Goal: Task Accomplishment & Management: Use online tool/utility

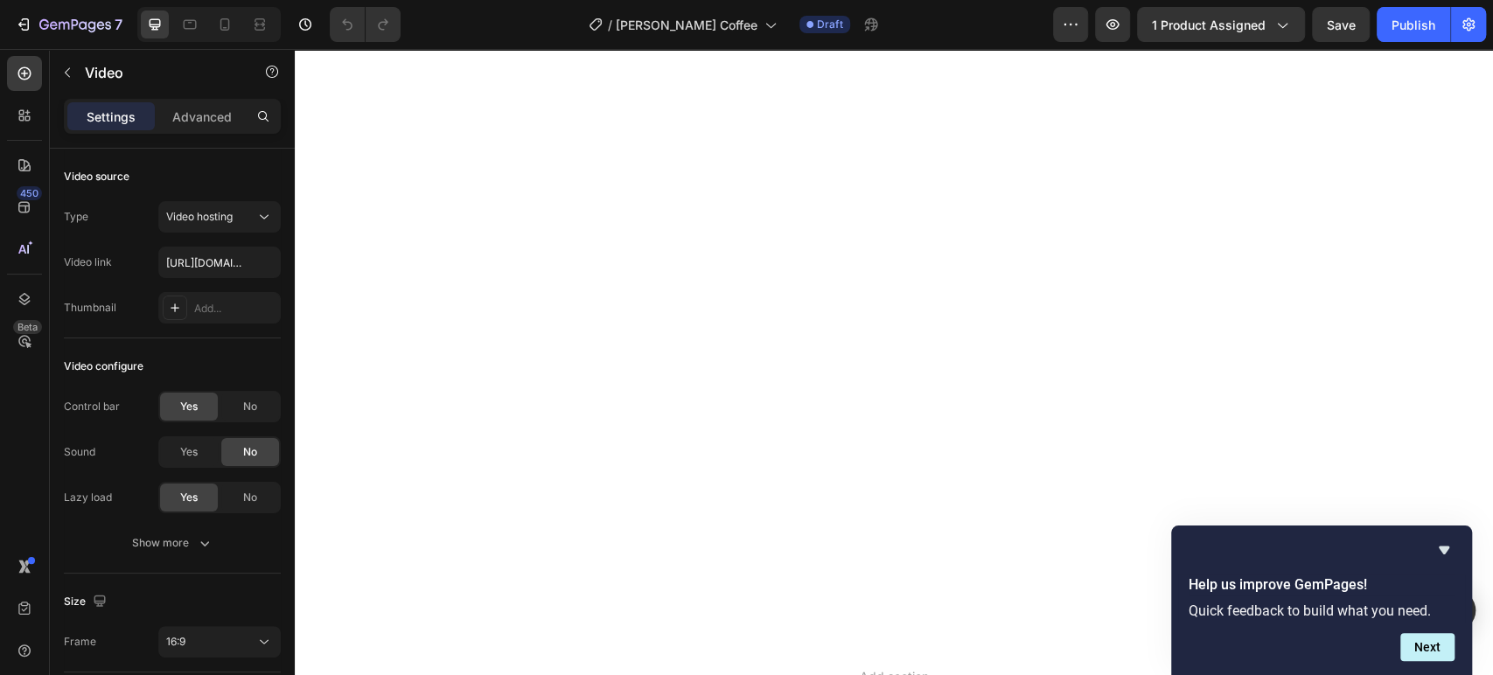
click at [208, 257] on input "[URL][DOMAIN_NAME]" at bounding box center [219, 262] width 122 height 31
type input "[URL][DOMAIN_NAME]"
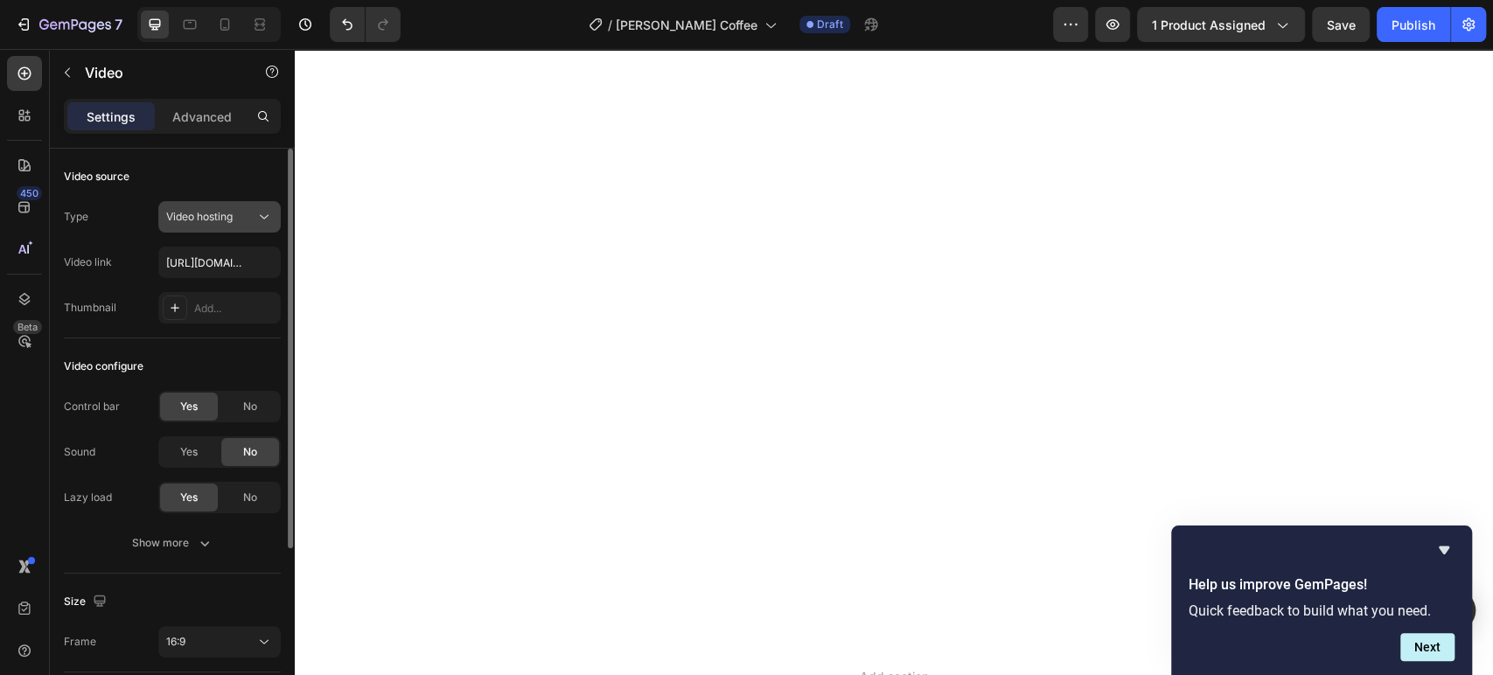
click at [233, 214] on span "Video hosting" at bounding box center [199, 216] width 66 height 13
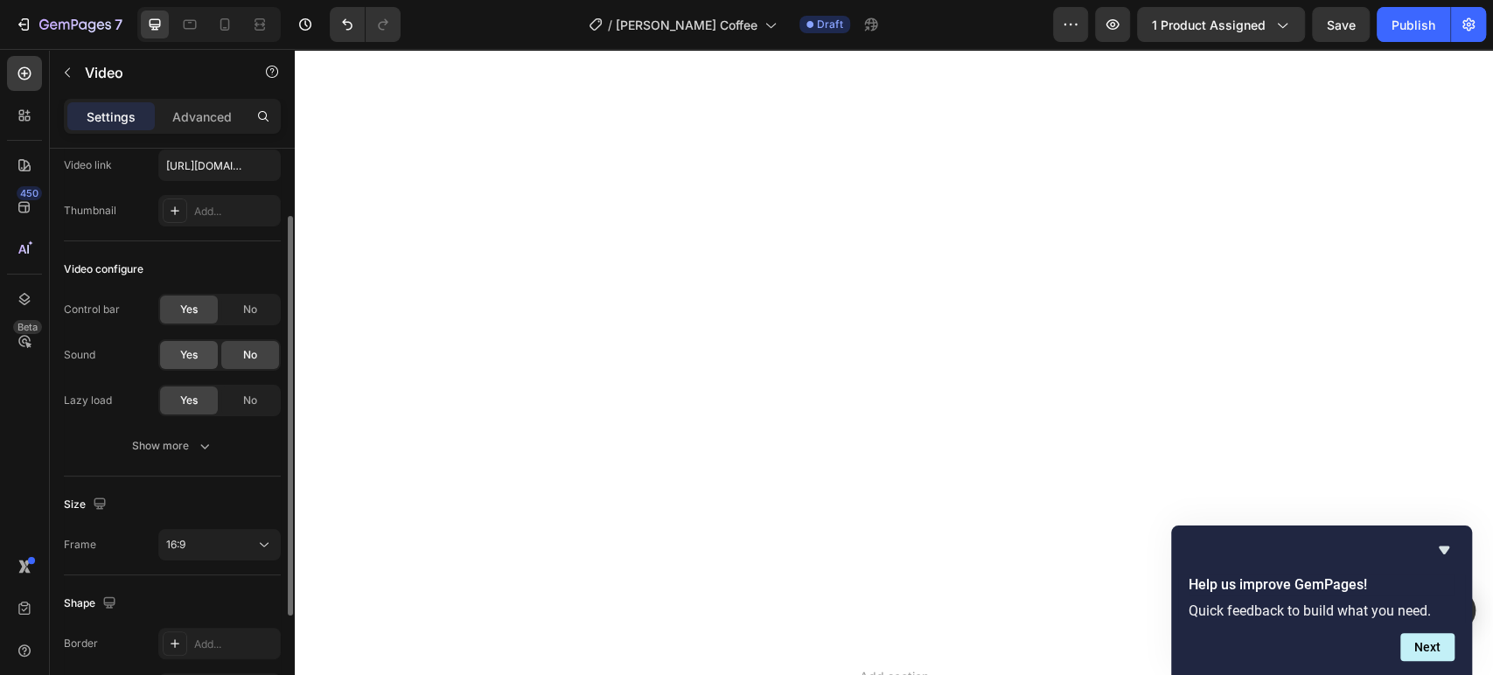
click at [186, 360] on span "Yes" at bounding box center [188, 355] width 17 height 16
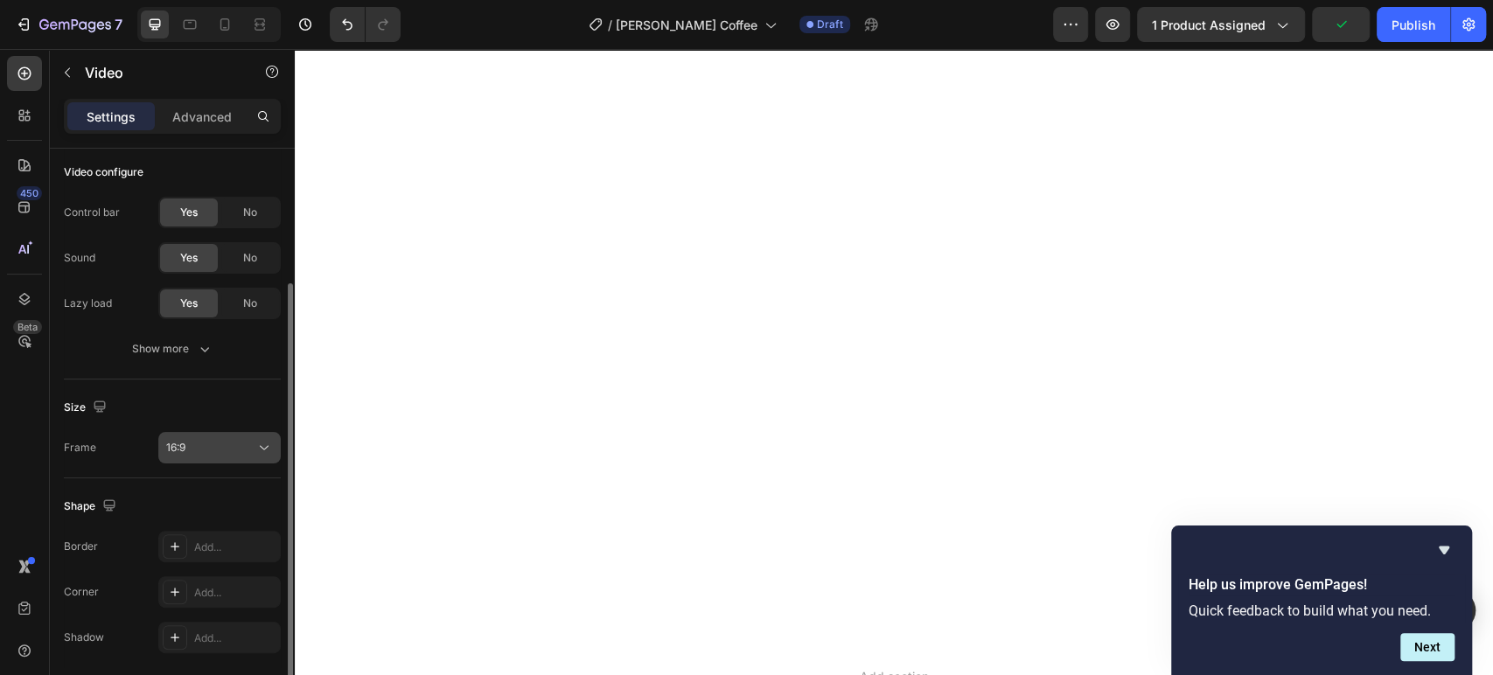
click at [234, 445] on div "16:9" at bounding box center [210, 448] width 89 height 16
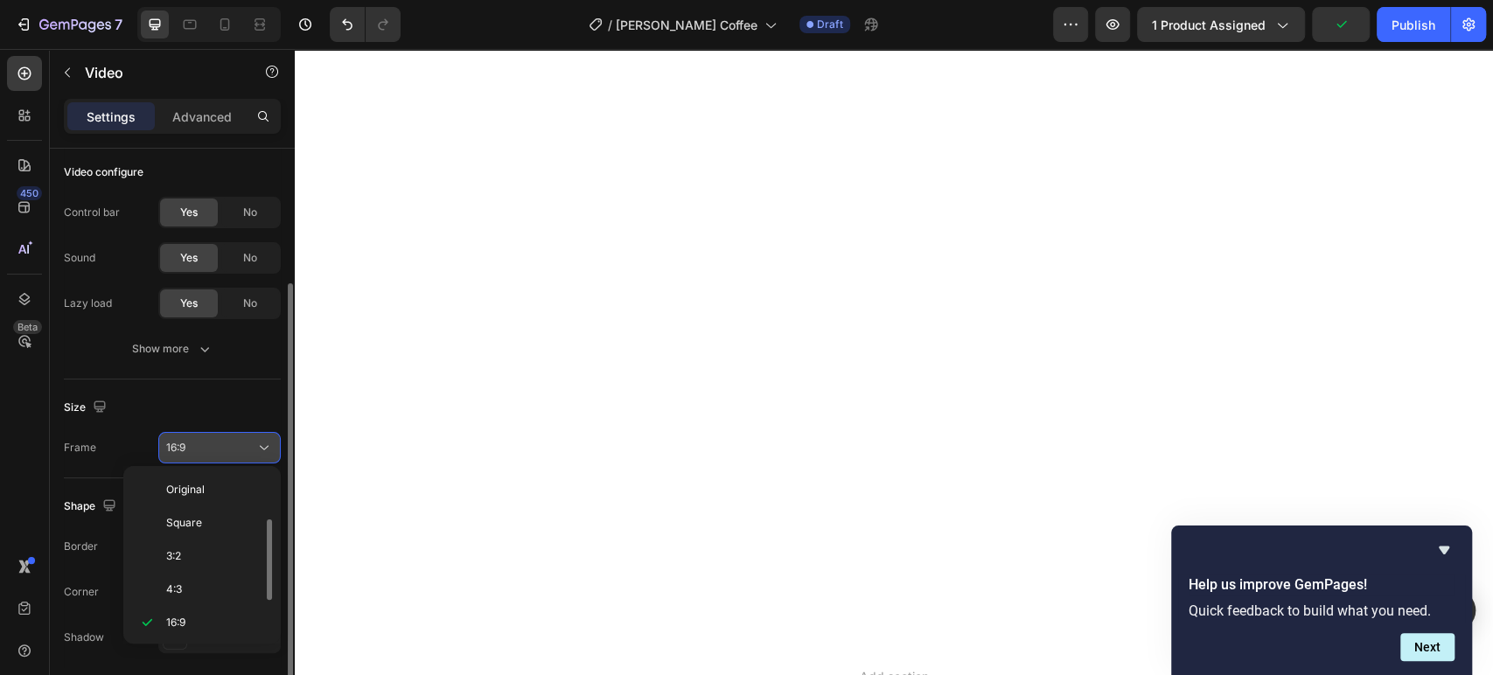
scroll to position [31, 0]
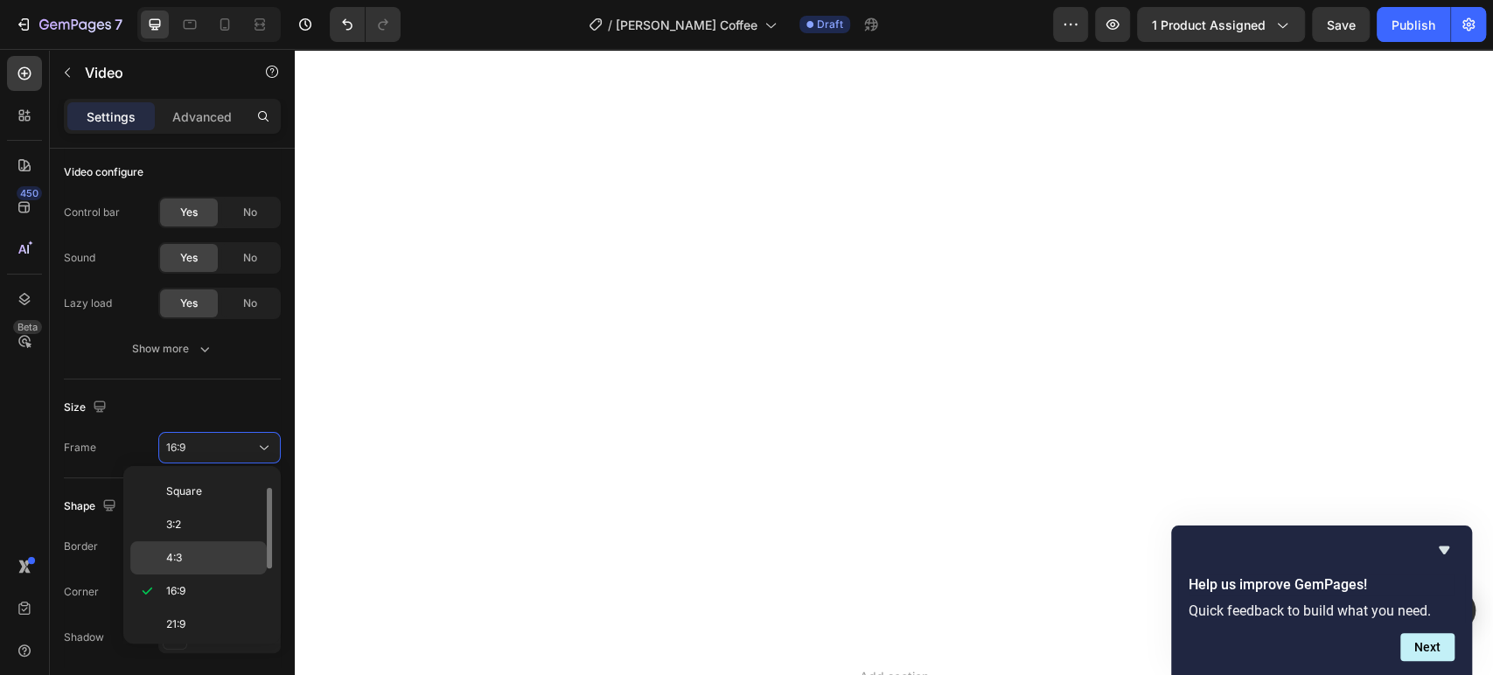
click at [208, 544] on div "4:3" at bounding box center [198, 558] width 136 height 33
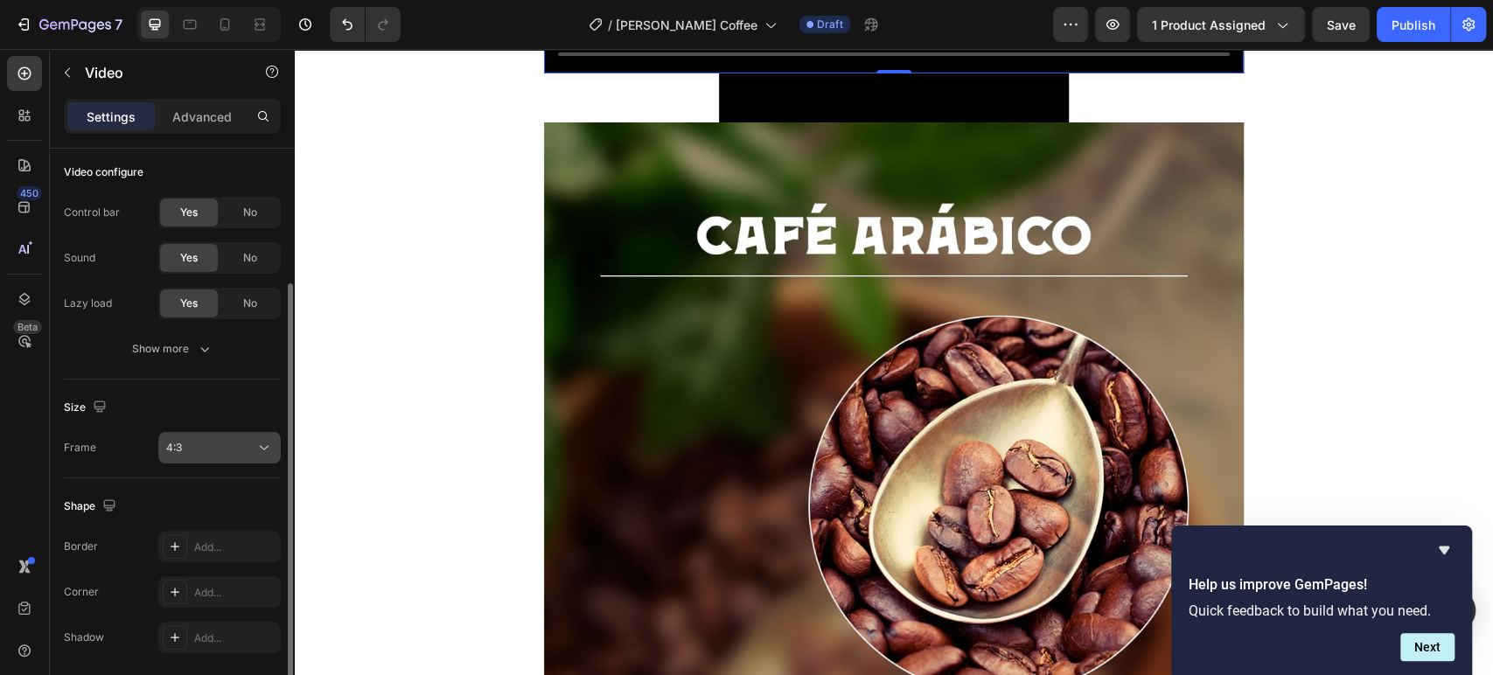
click at [231, 445] on div "4:3" at bounding box center [210, 448] width 89 height 16
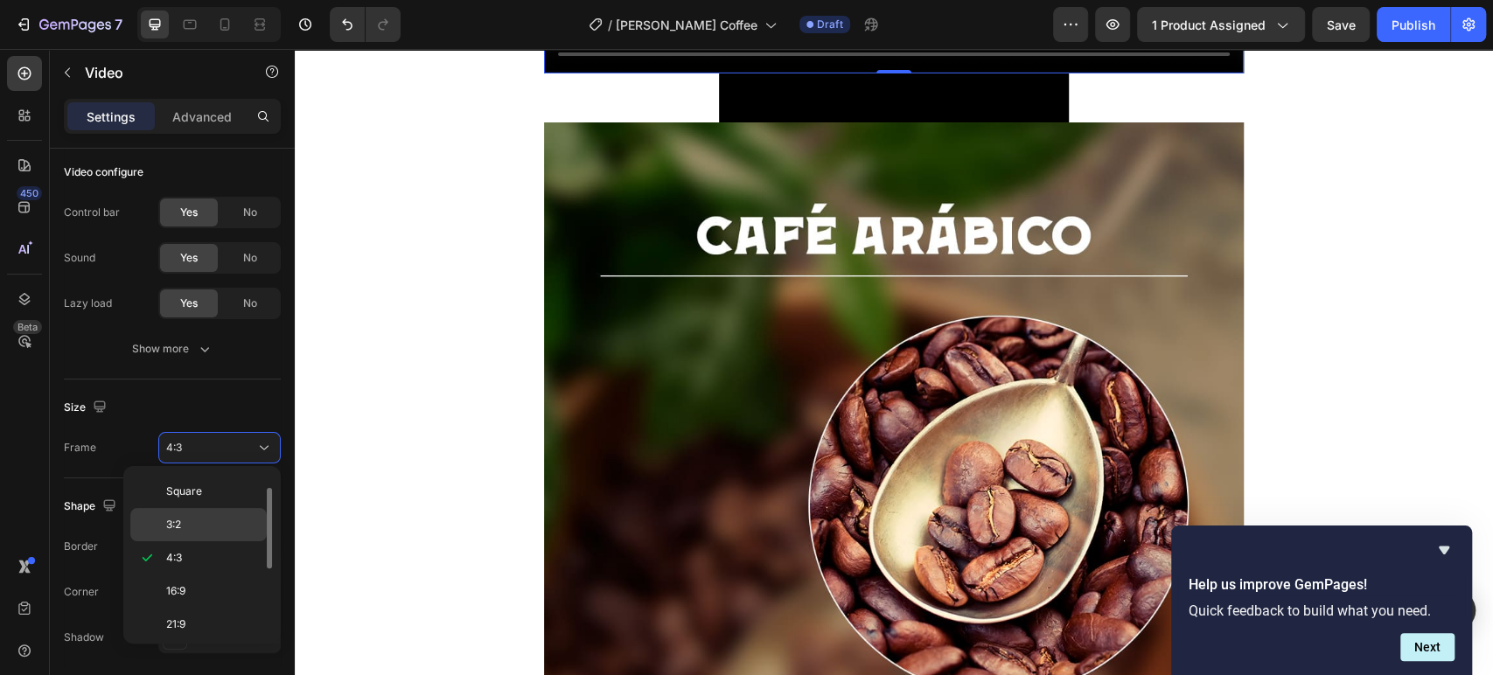
click at [220, 526] on p "3:2" at bounding box center [212, 525] width 93 height 16
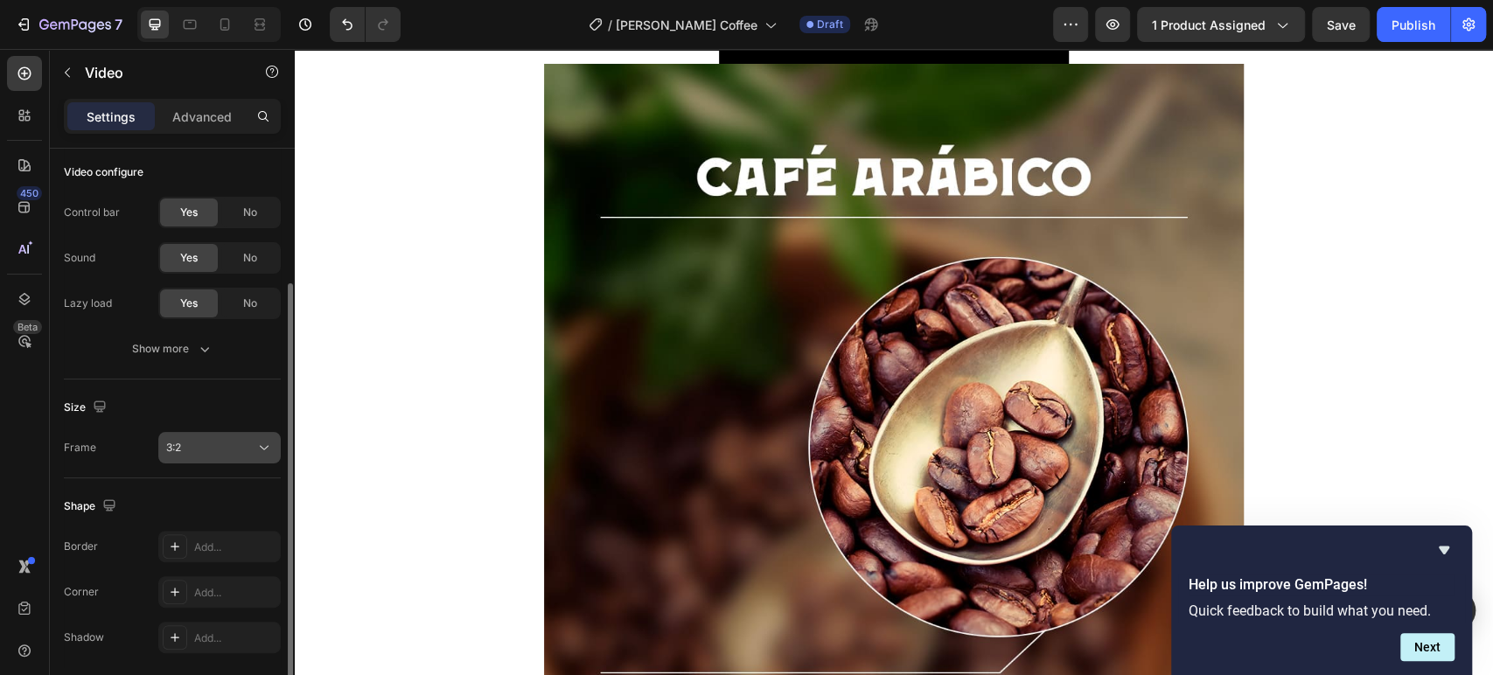
click at [227, 436] on button "3:2" at bounding box center [219, 447] width 122 height 31
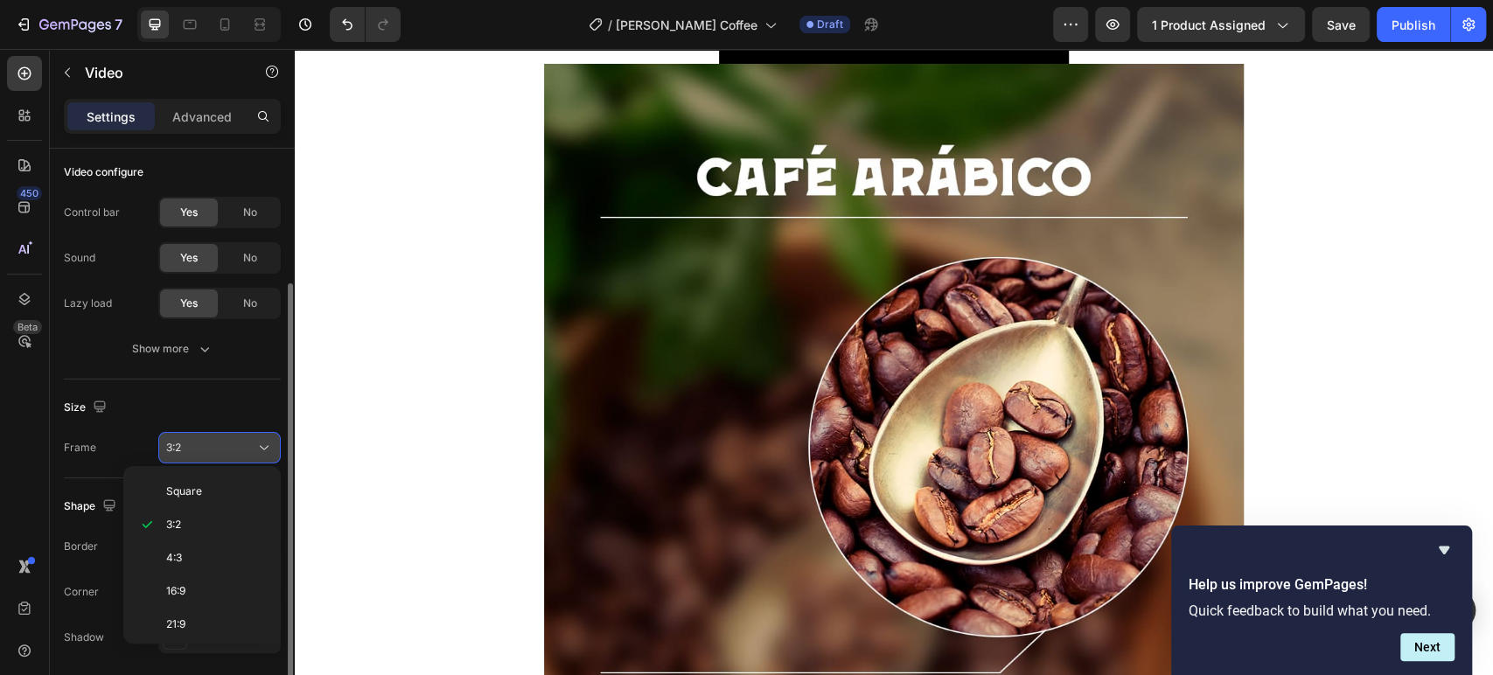
click at [229, 447] on div "3:2" at bounding box center [210, 448] width 89 height 16
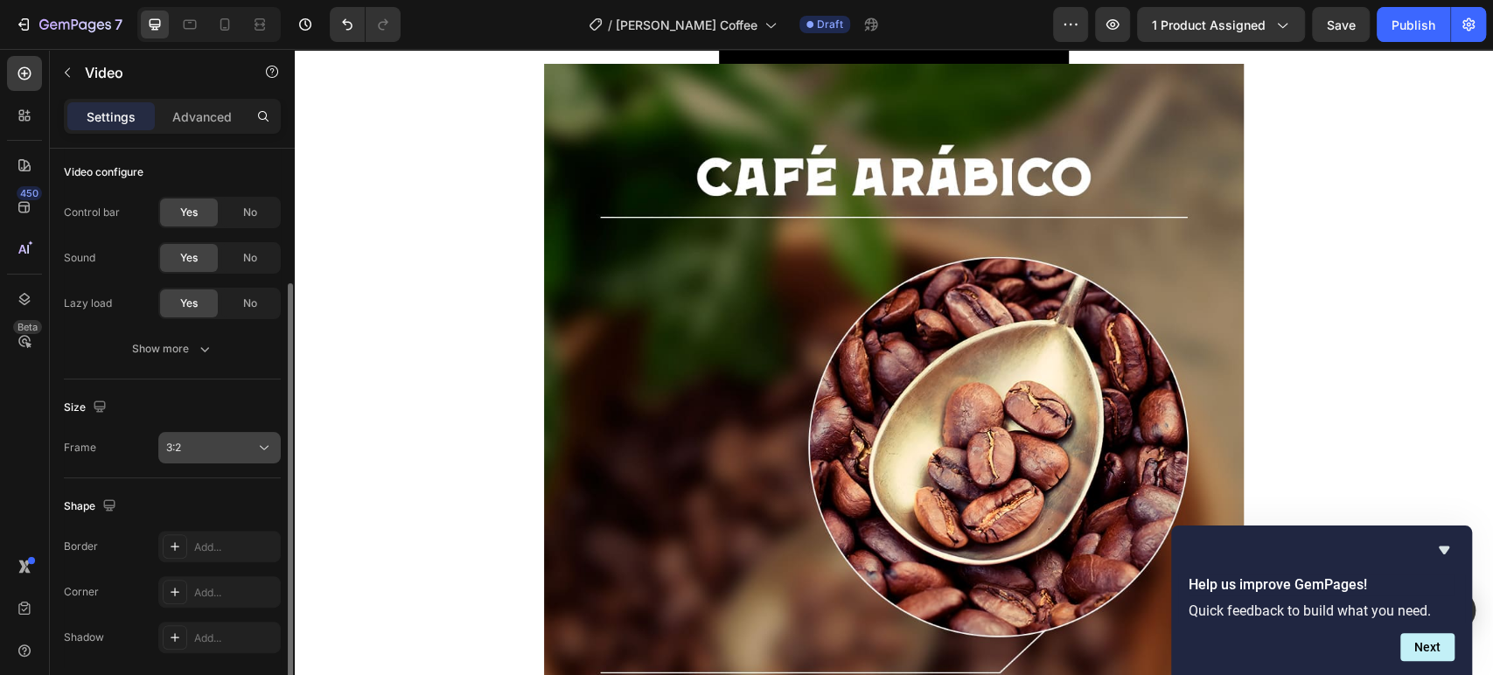
click at [229, 447] on div "3:2" at bounding box center [210, 448] width 89 height 16
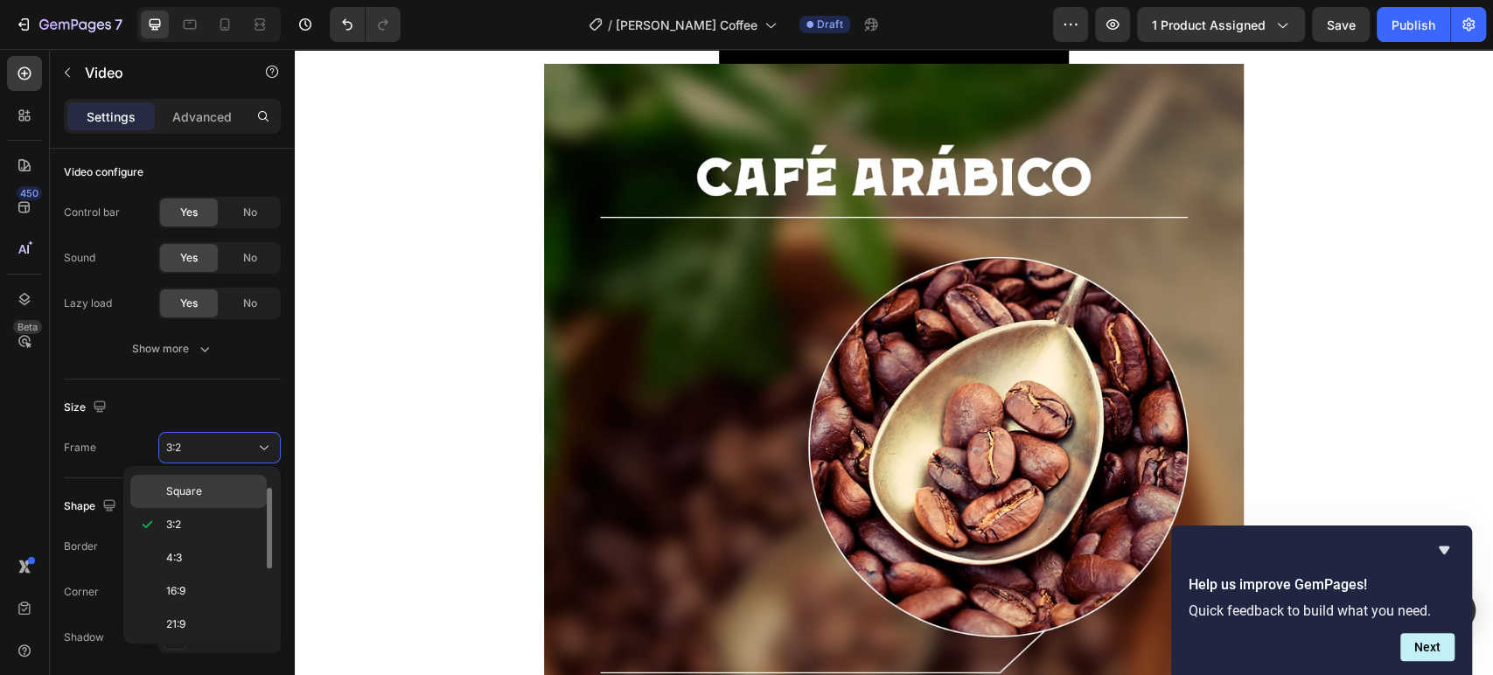
click at [211, 487] on p "Square" at bounding box center [212, 492] width 93 height 16
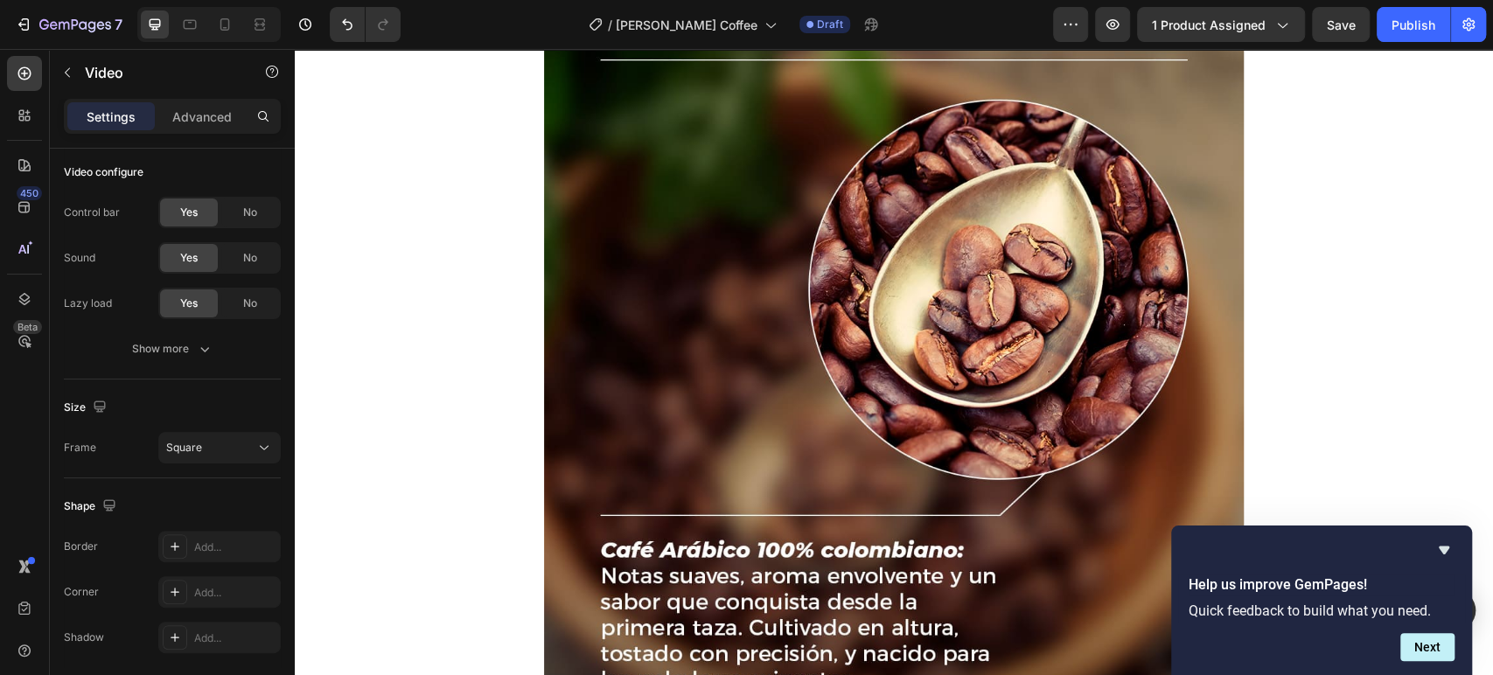
scroll to position [4354, 0]
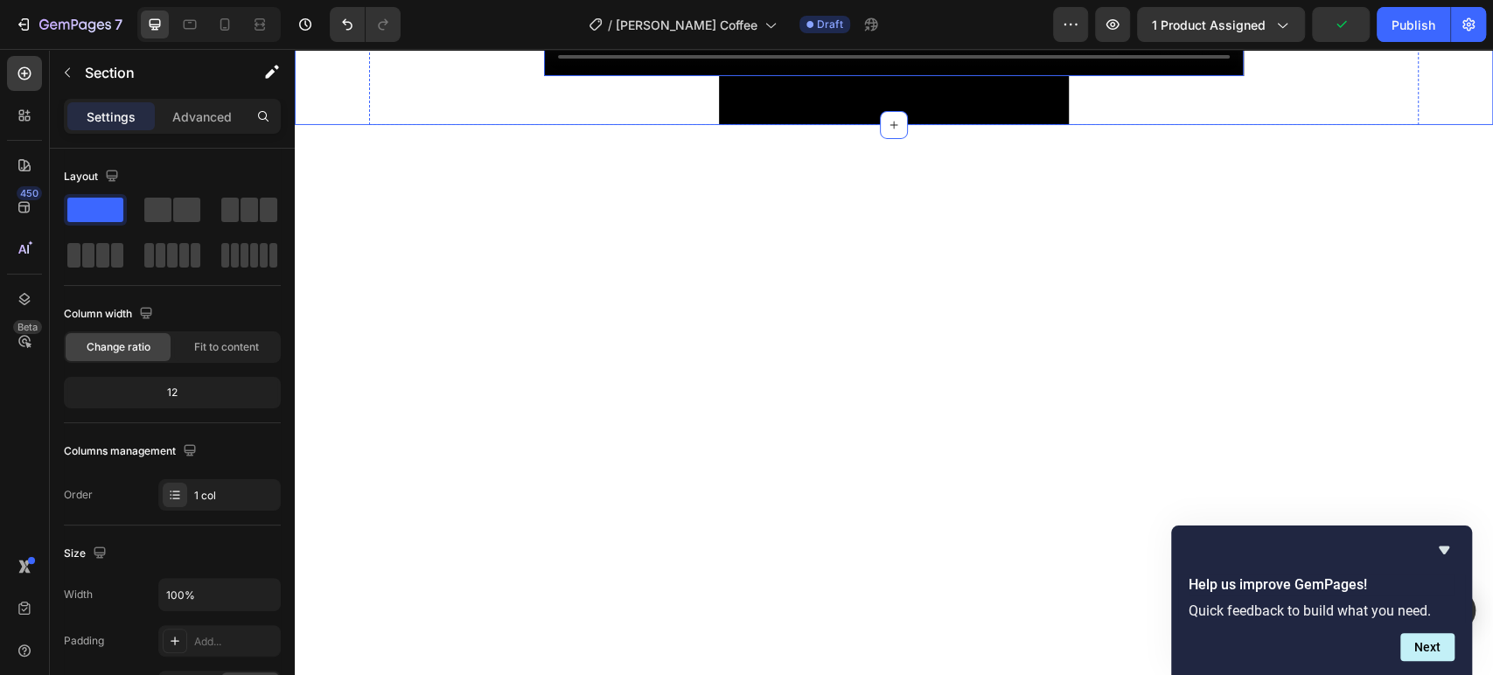
scroll to position [4158, 0]
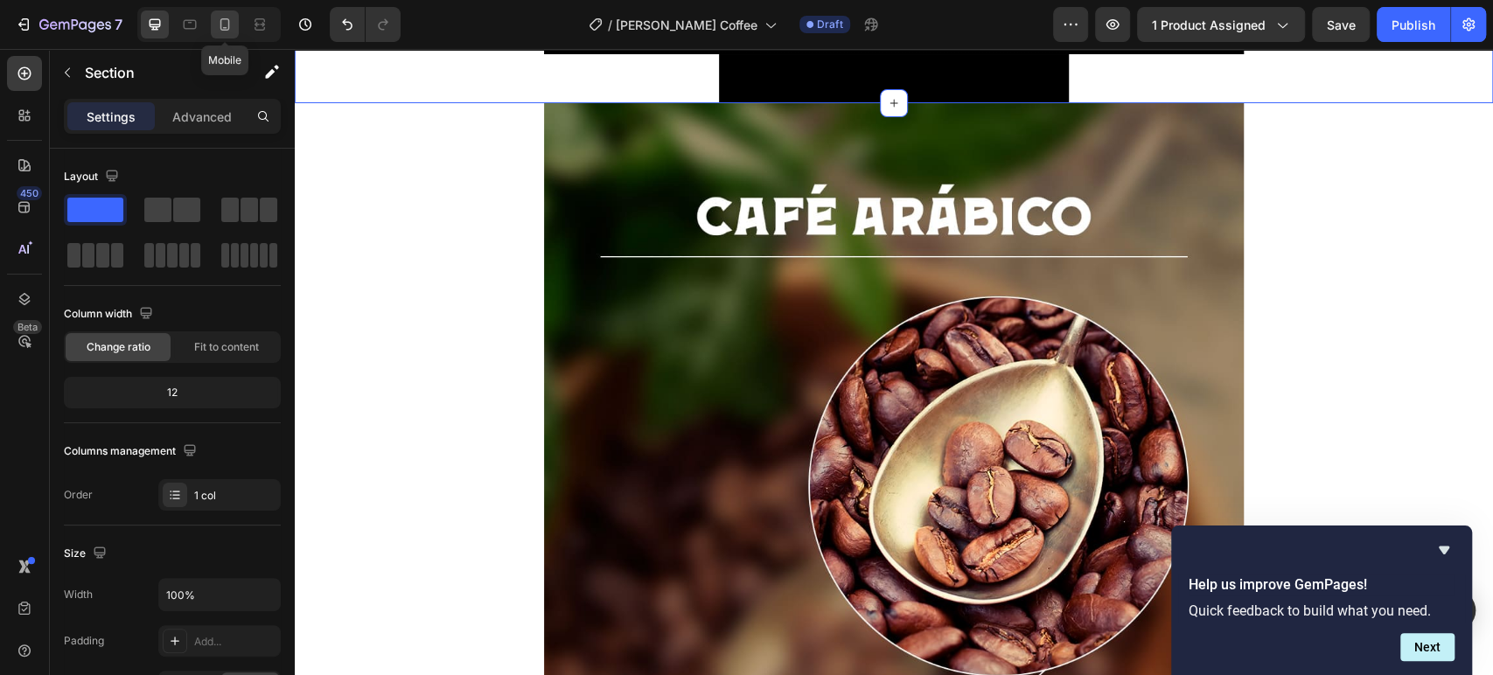
click at [227, 26] on icon at bounding box center [224, 24] width 17 height 17
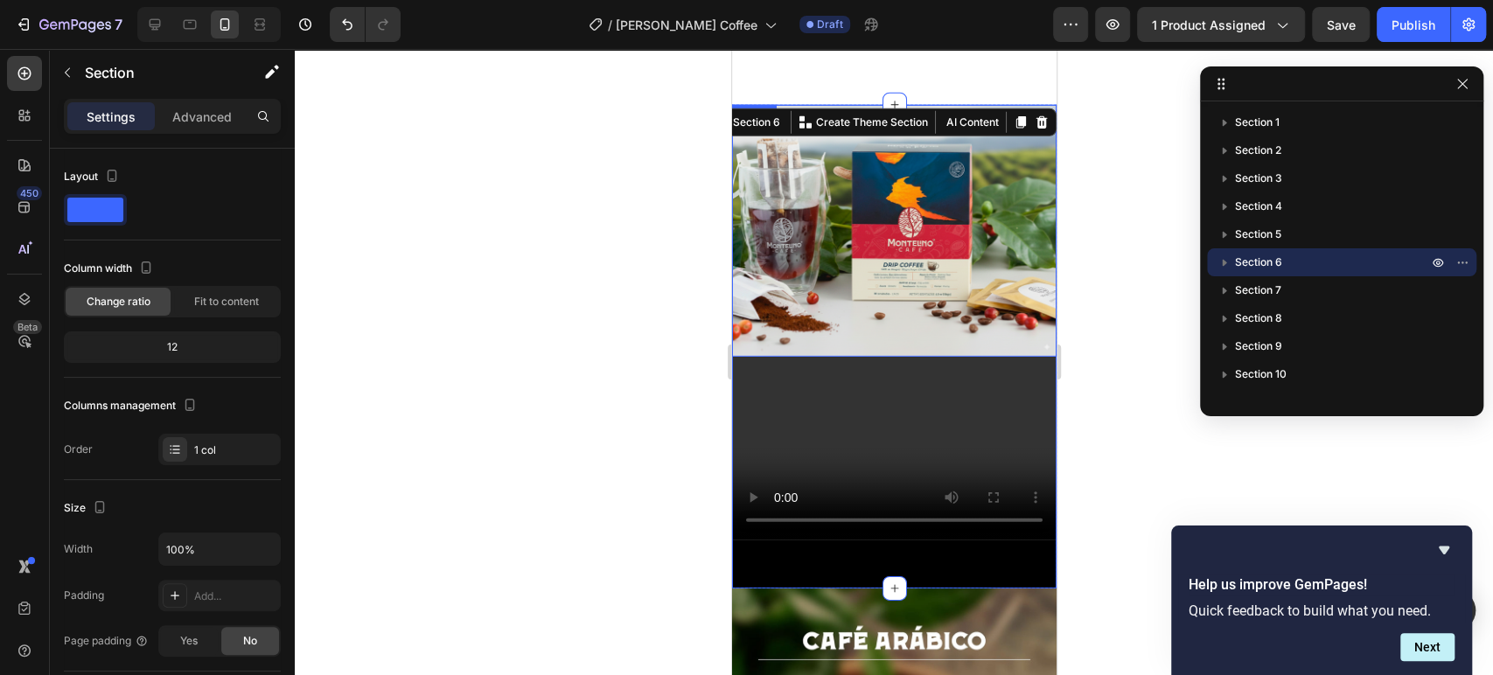
scroll to position [3402, 0]
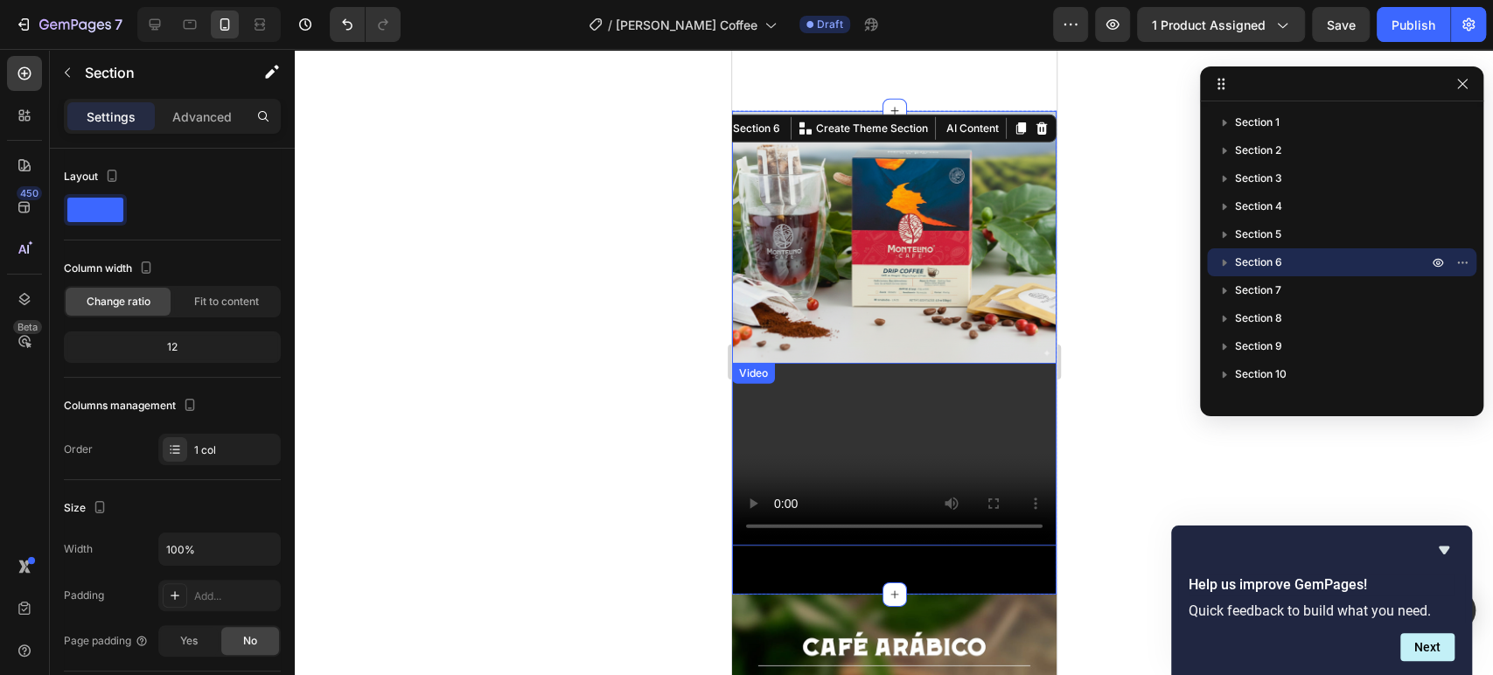
click at [975, 383] on video at bounding box center [893, 454] width 325 height 183
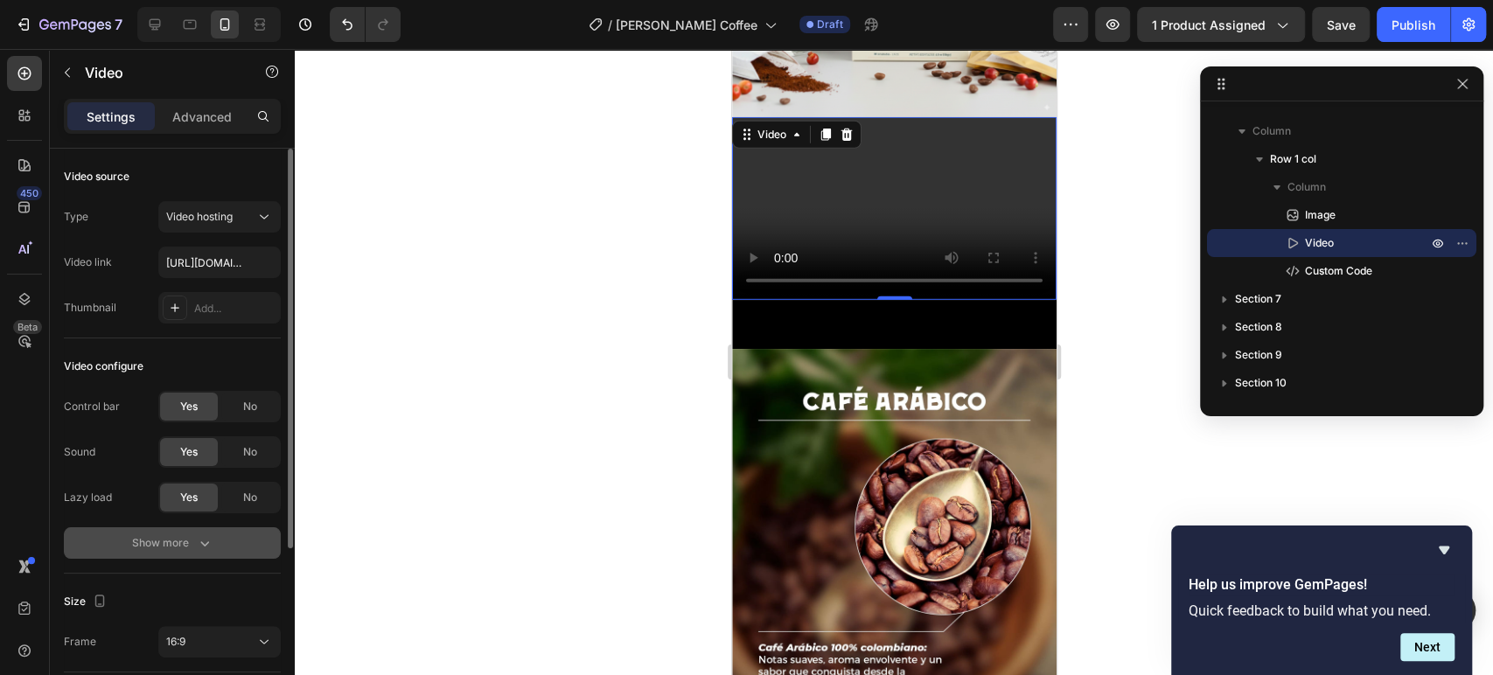
scroll to position [97, 0]
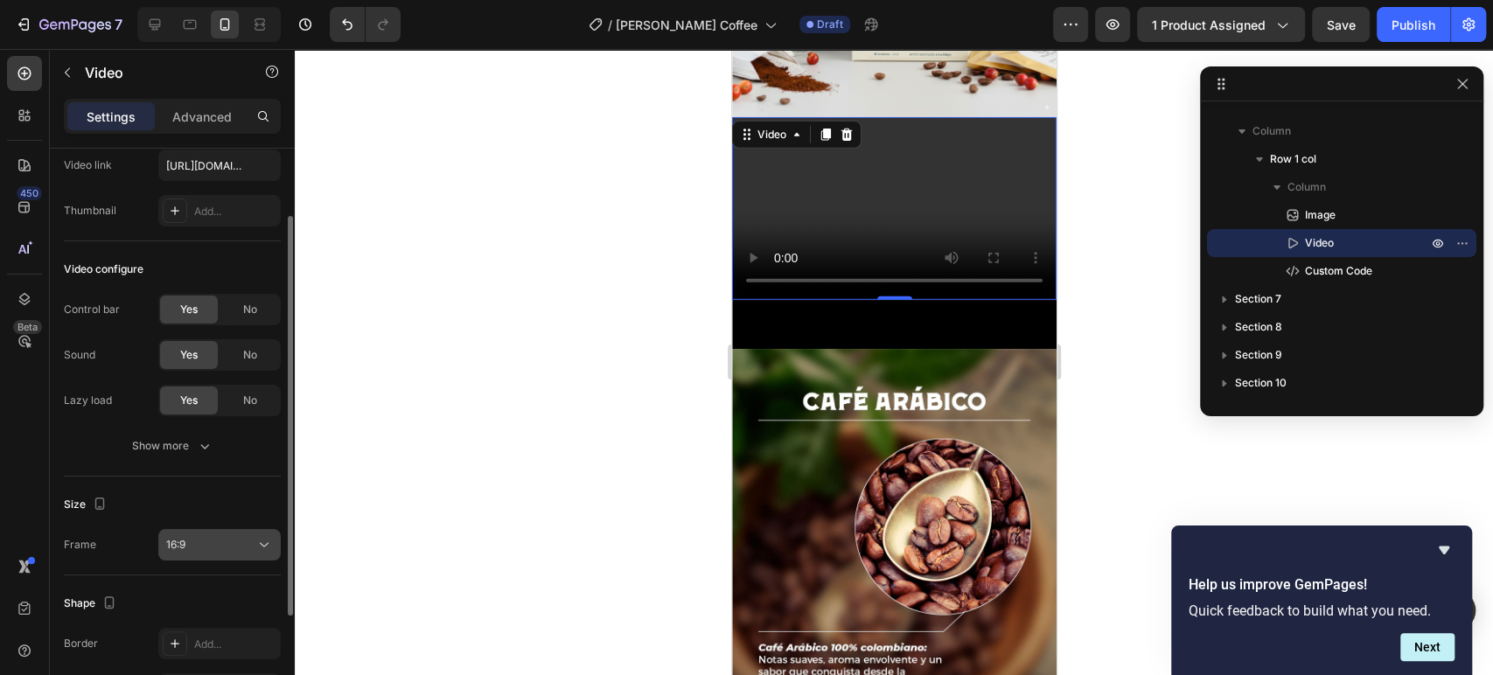
click at [230, 537] on div "16:9" at bounding box center [210, 545] width 89 height 16
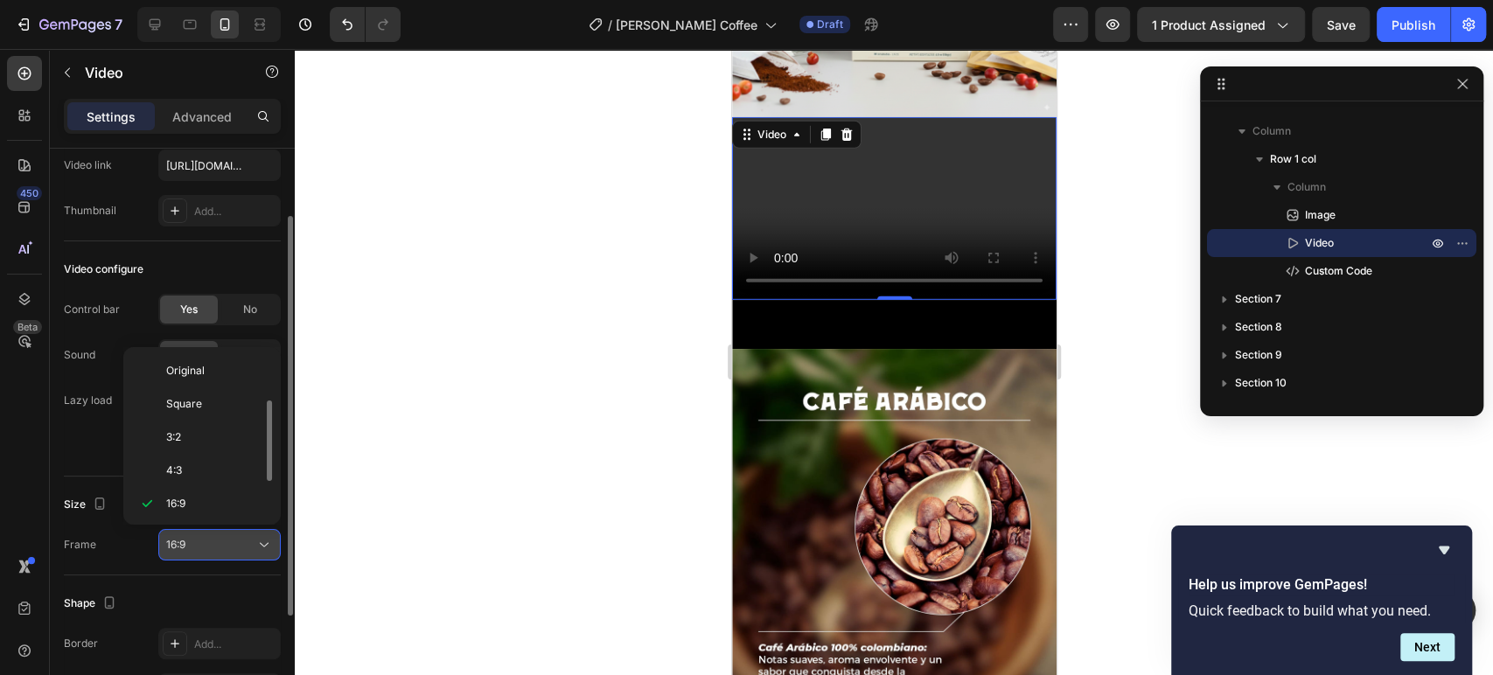
scroll to position [31, 0]
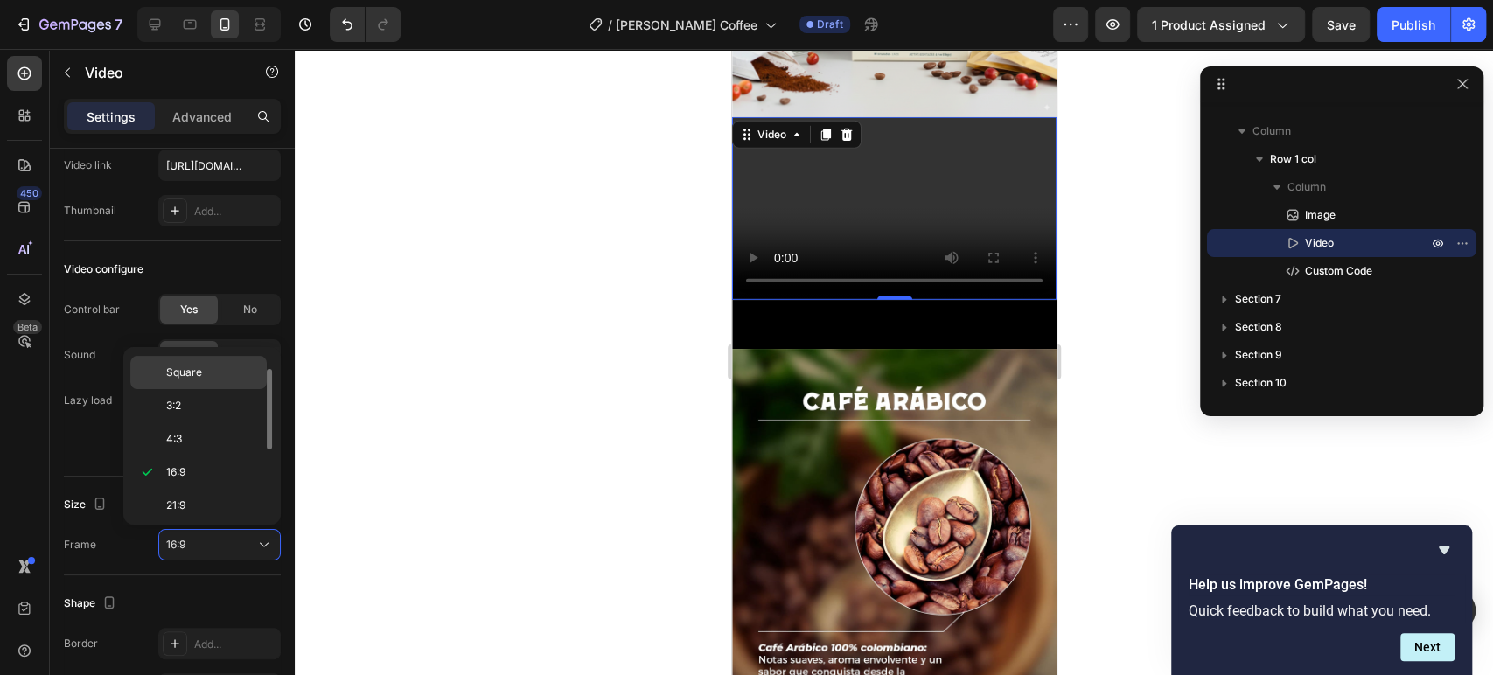
click at [225, 376] on p "Square" at bounding box center [212, 373] width 93 height 16
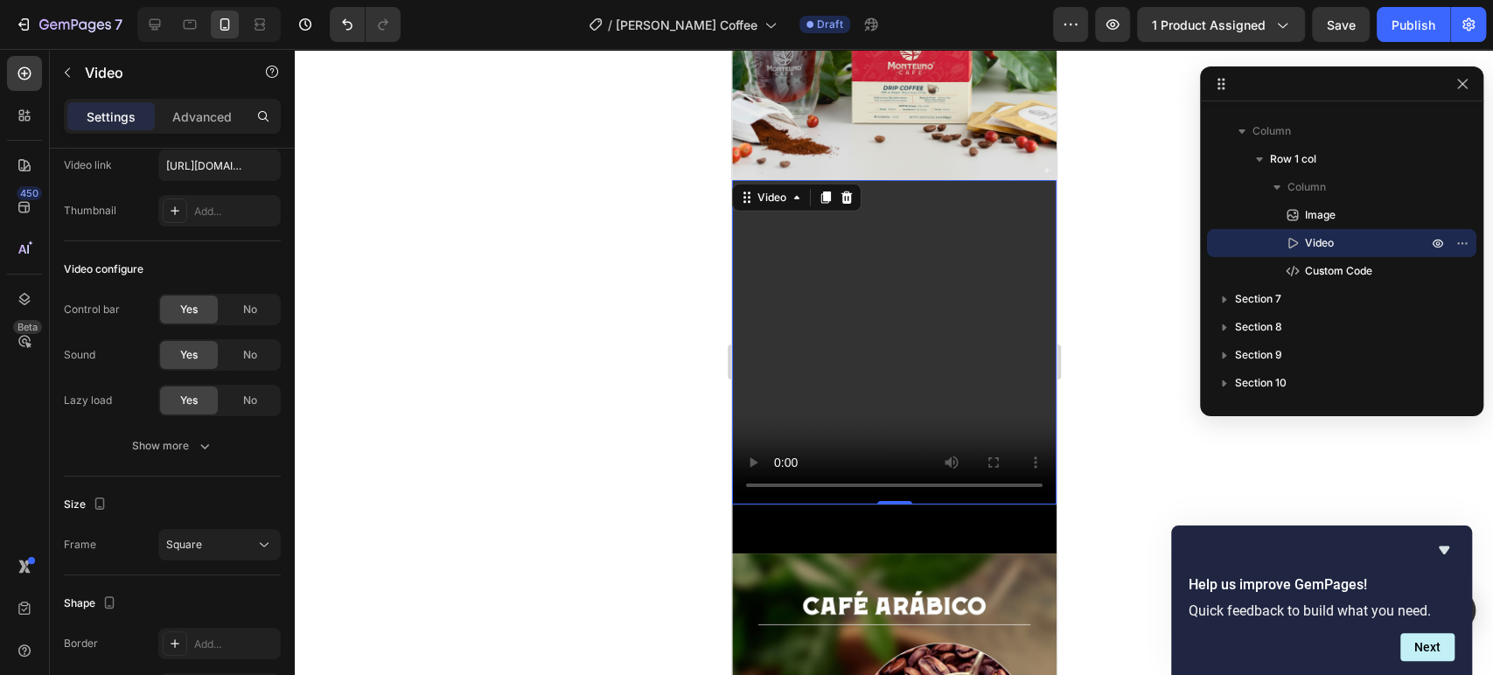
scroll to position [3597, 0]
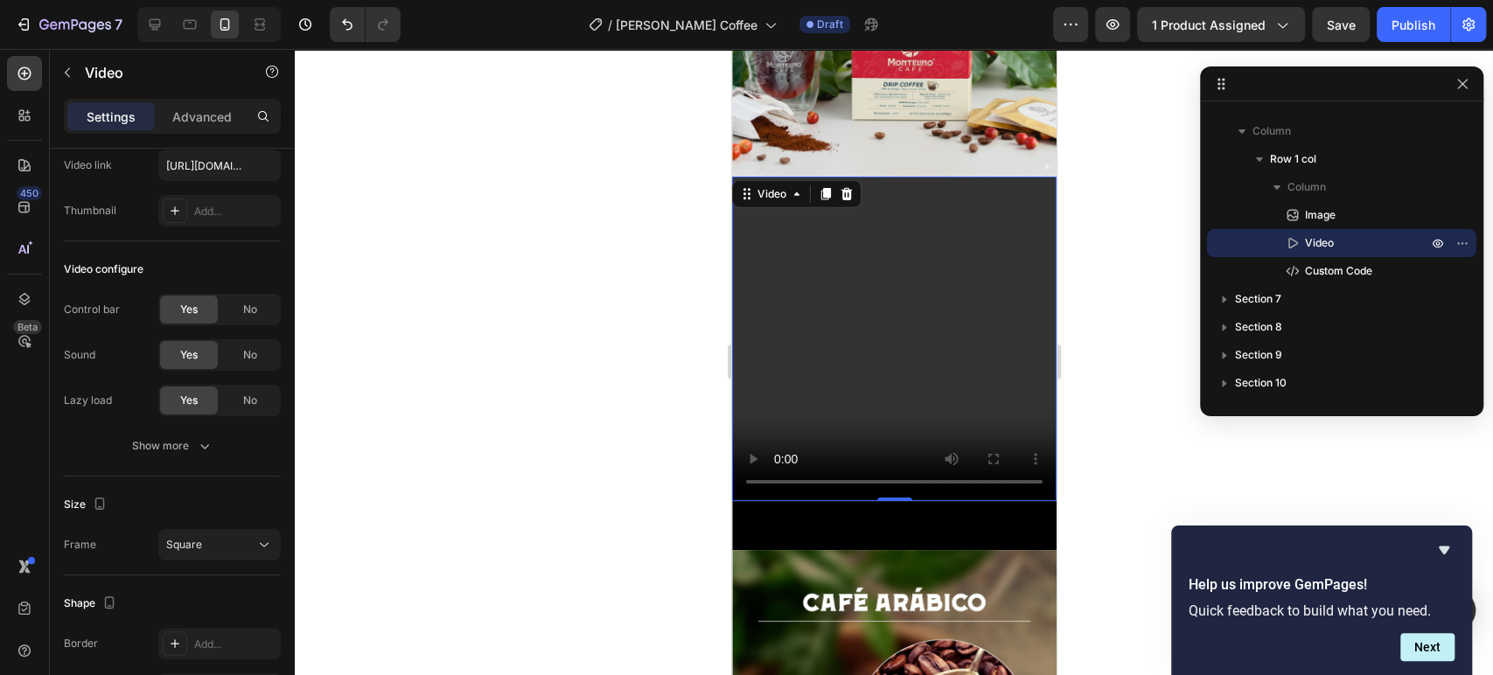
click at [1094, 380] on div at bounding box center [894, 362] width 1199 height 626
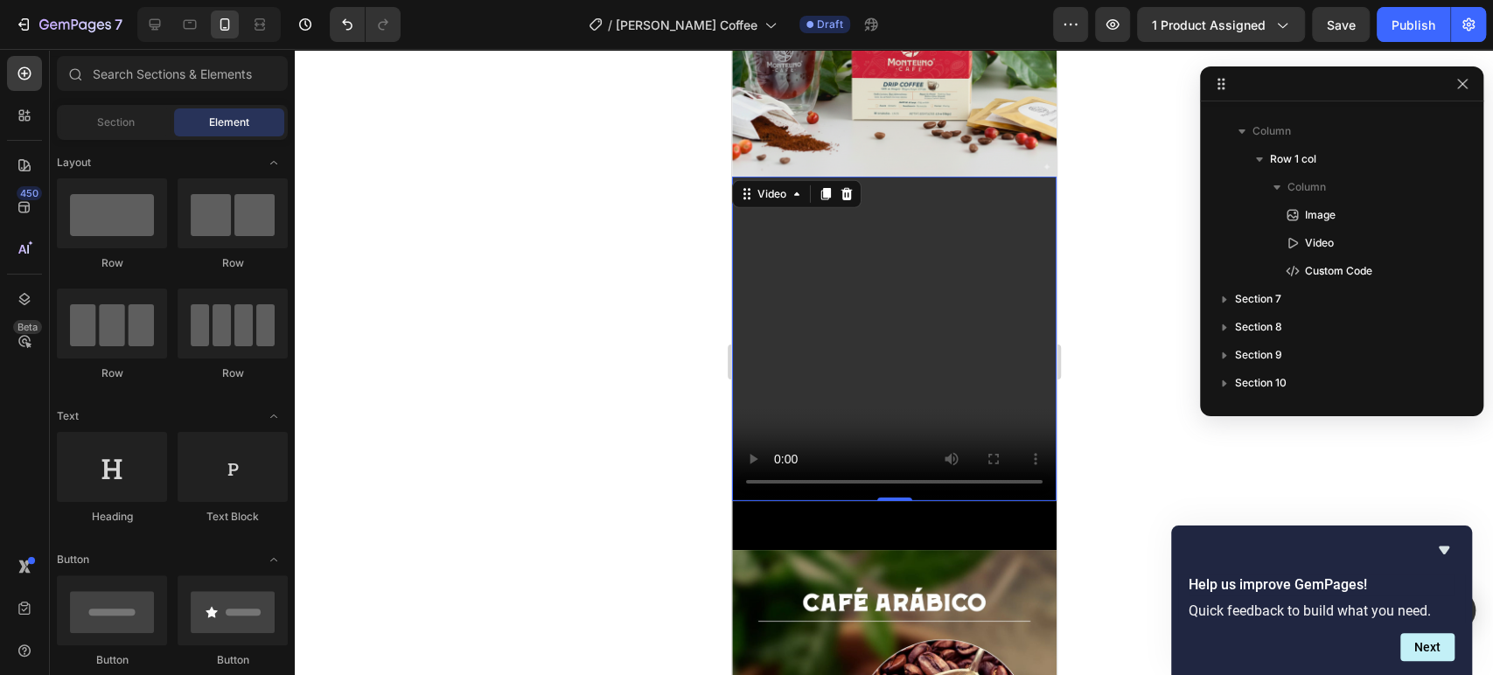
click at [912, 363] on video at bounding box center [893, 339] width 325 height 325
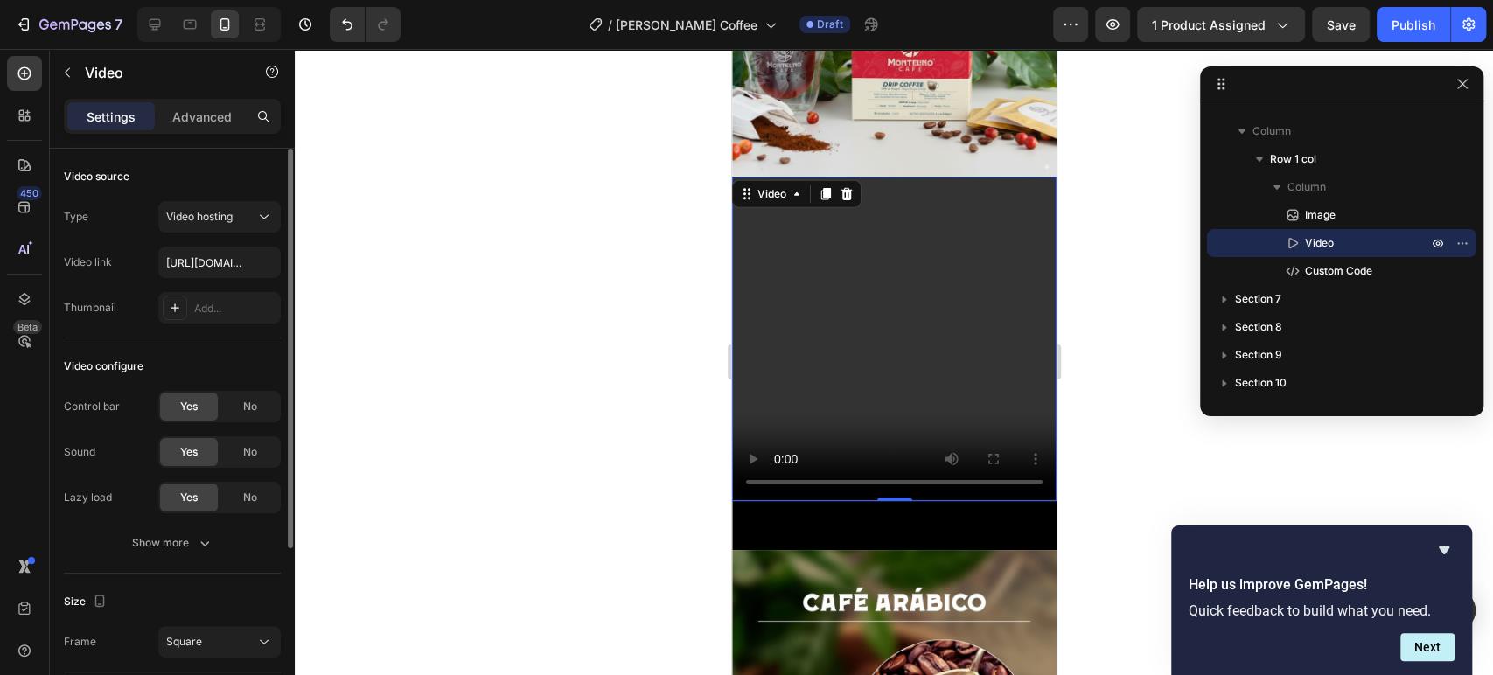
scroll to position [194, 0]
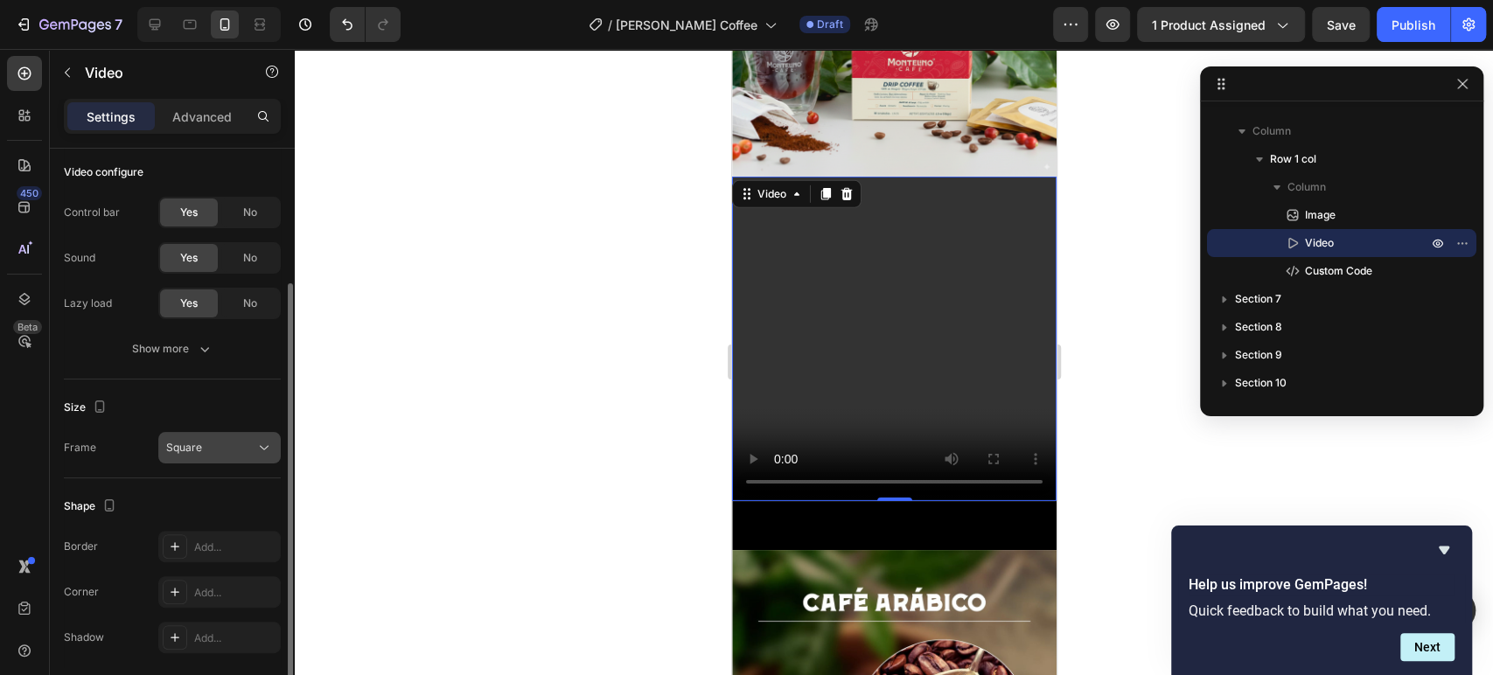
click at [245, 453] on div "Square" at bounding box center [210, 448] width 89 height 16
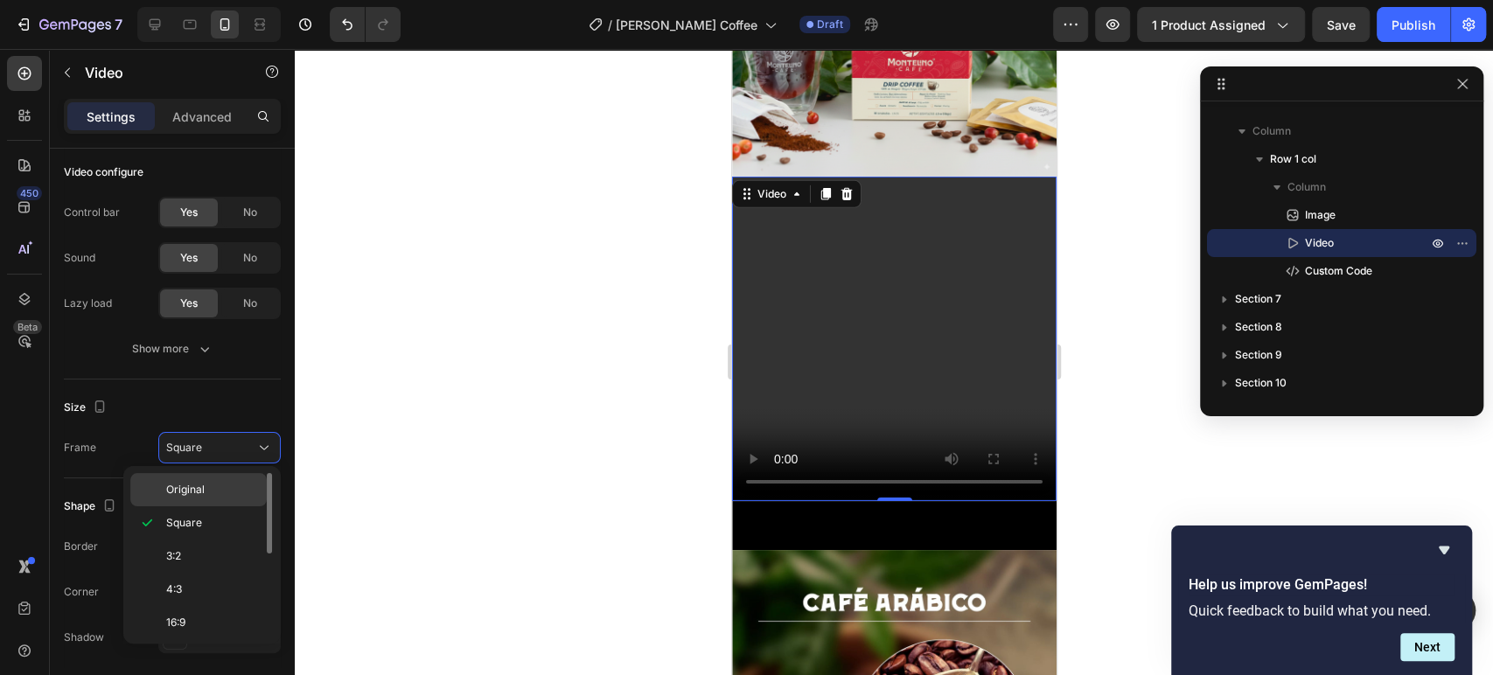
click at [223, 488] on p "Original" at bounding box center [212, 490] width 93 height 16
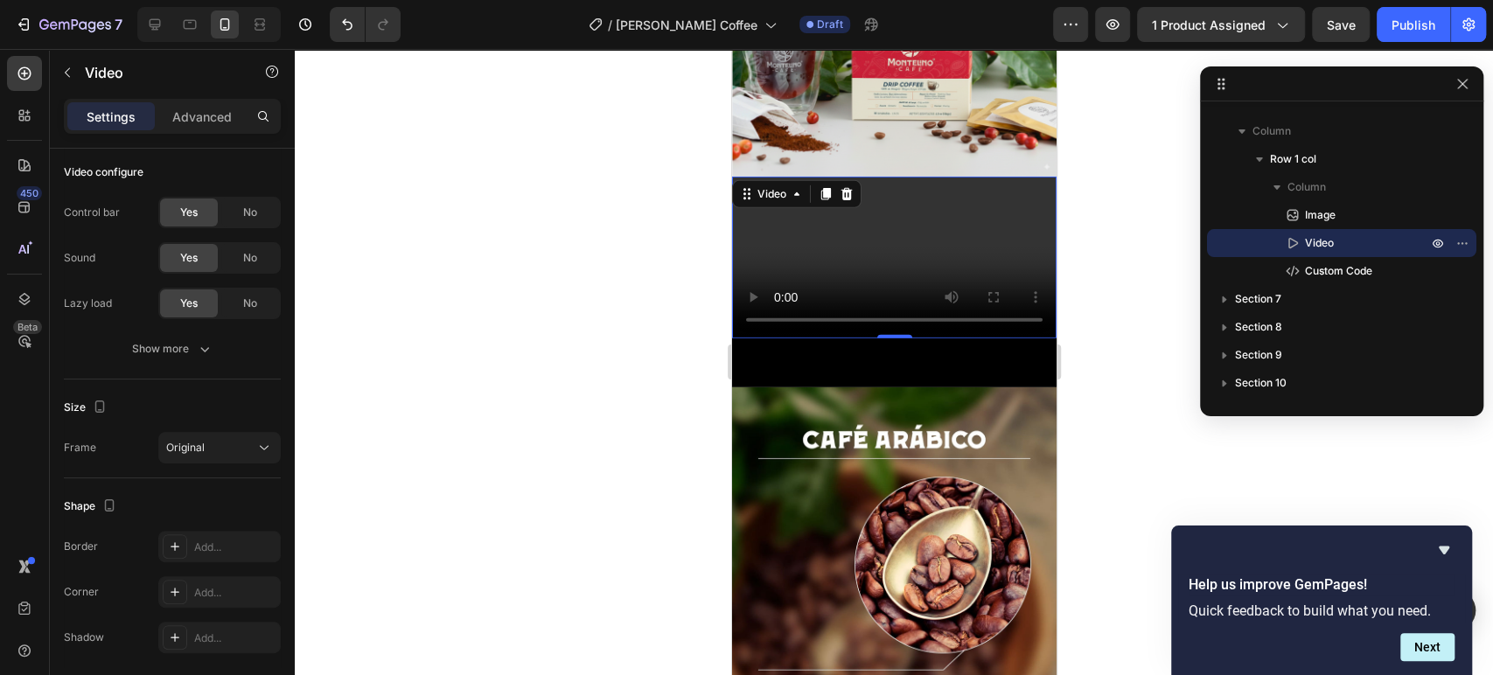
click at [1107, 347] on div at bounding box center [894, 362] width 1199 height 626
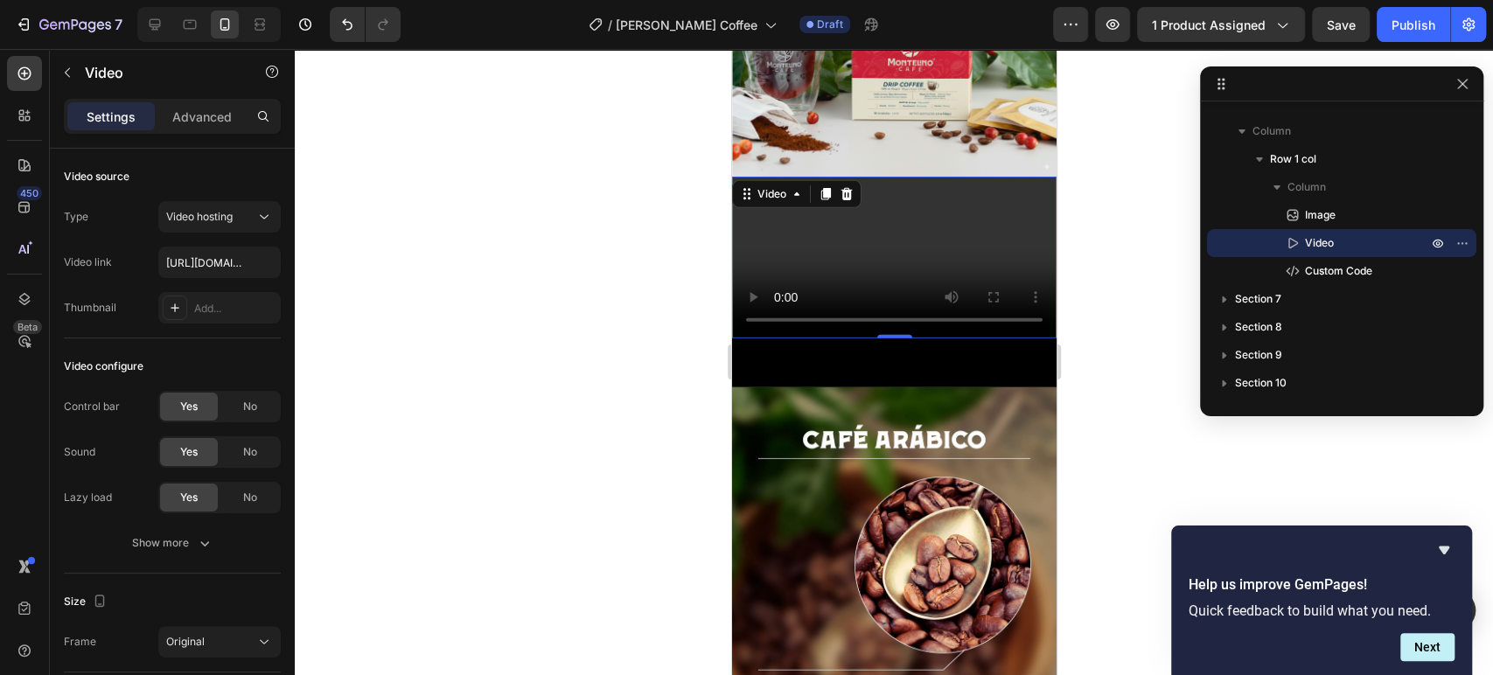
click at [854, 339] on video at bounding box center [893, 258] width 325 height 163
click at [155, 25] on icon at bounding box center [154, 24] width 17 height 17
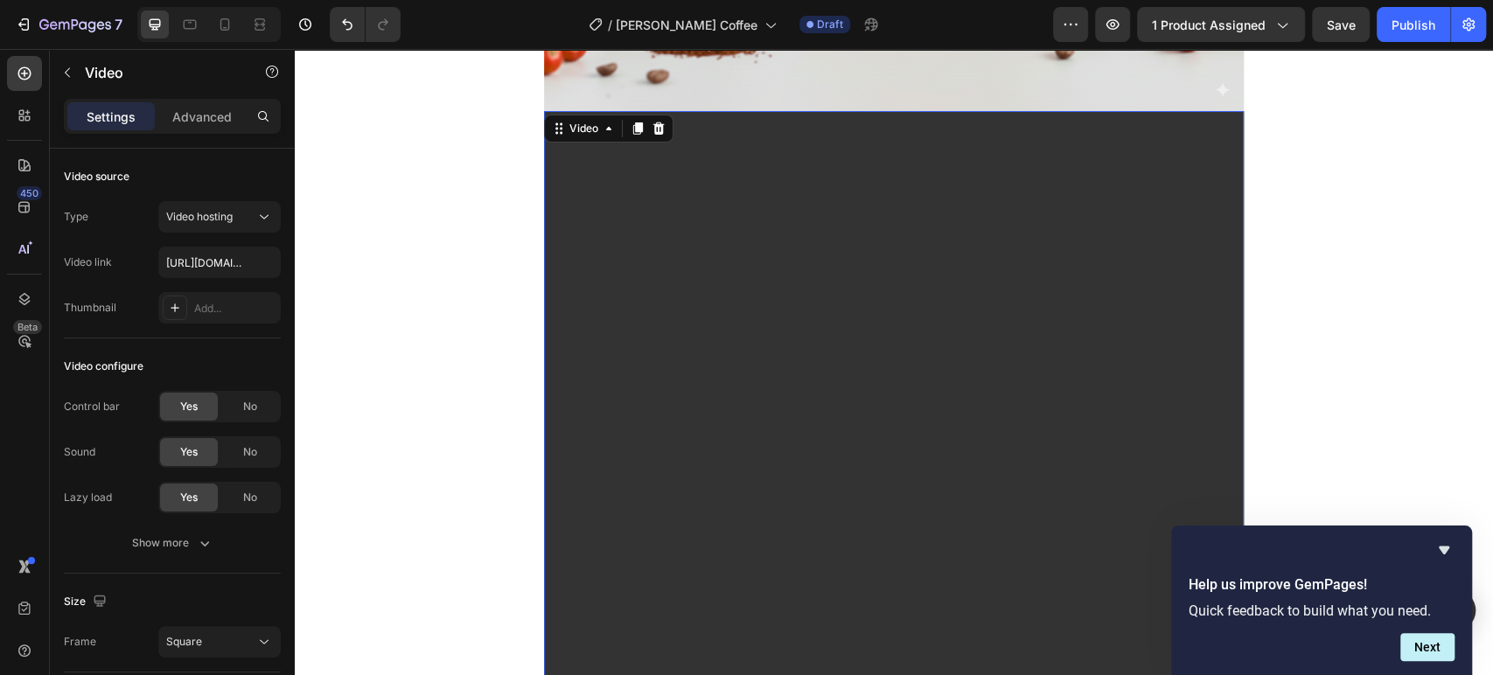
scroll to position [4105, 0]
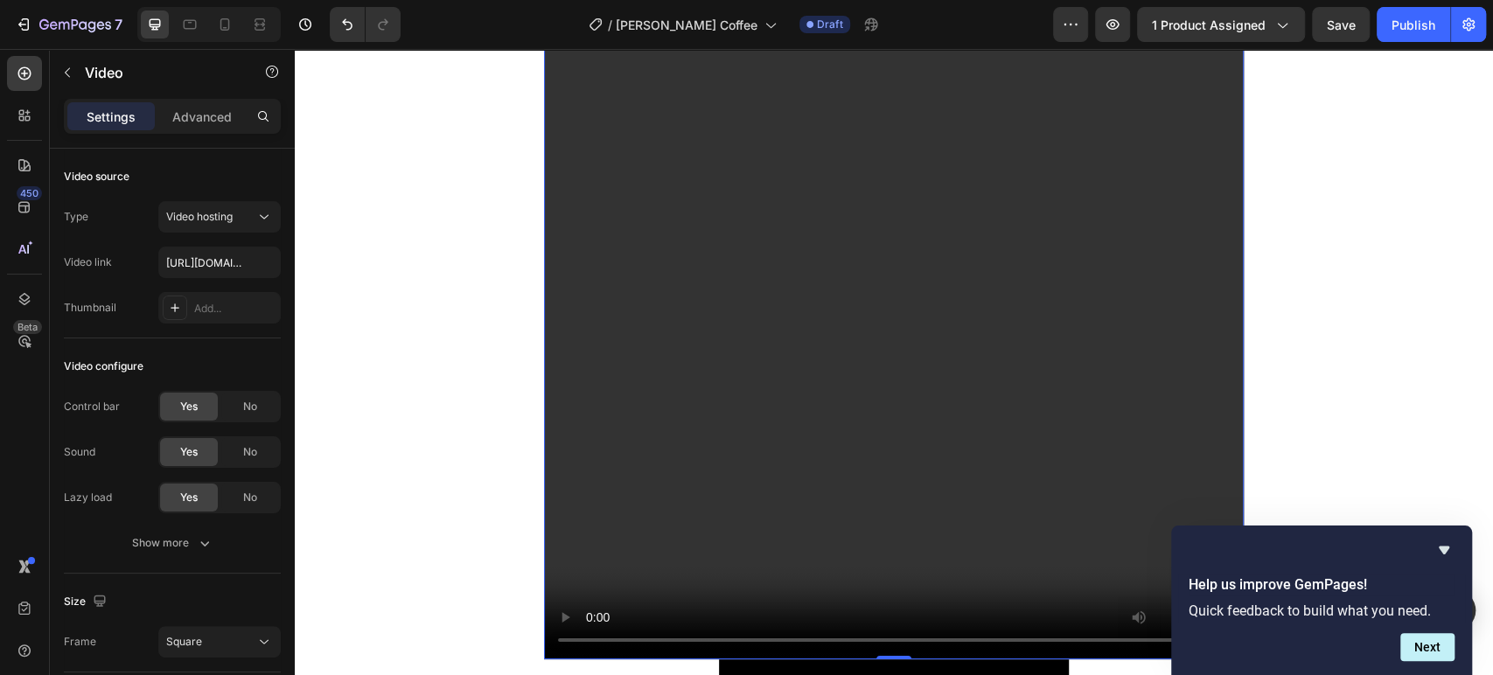
click at [680, 326] on video at bounding box center [894, 310] width 700 height 700
click at [217, 651] on button "Square" at bounding box center [219, 641] width 122 height 31
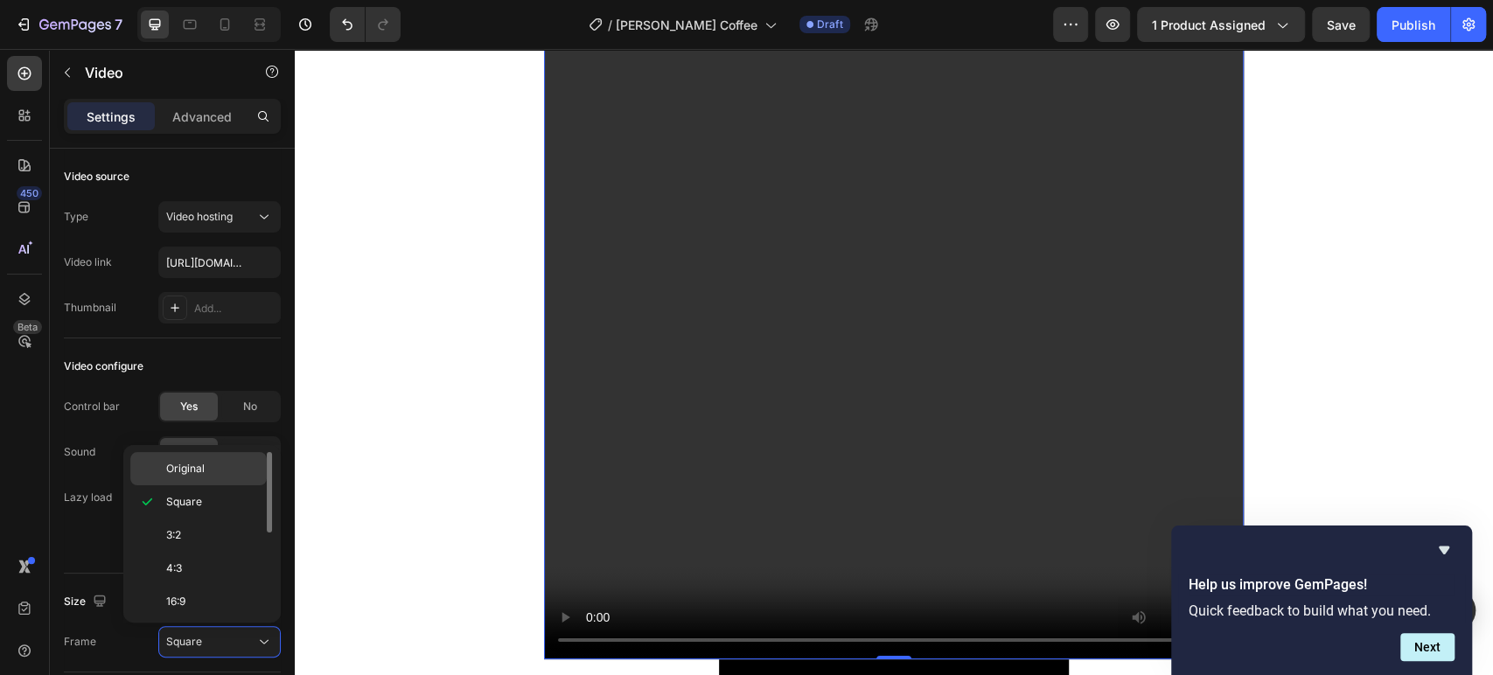
click at [231, 471] on p "Original" at bounding box center [212, 469] width 93 height 16
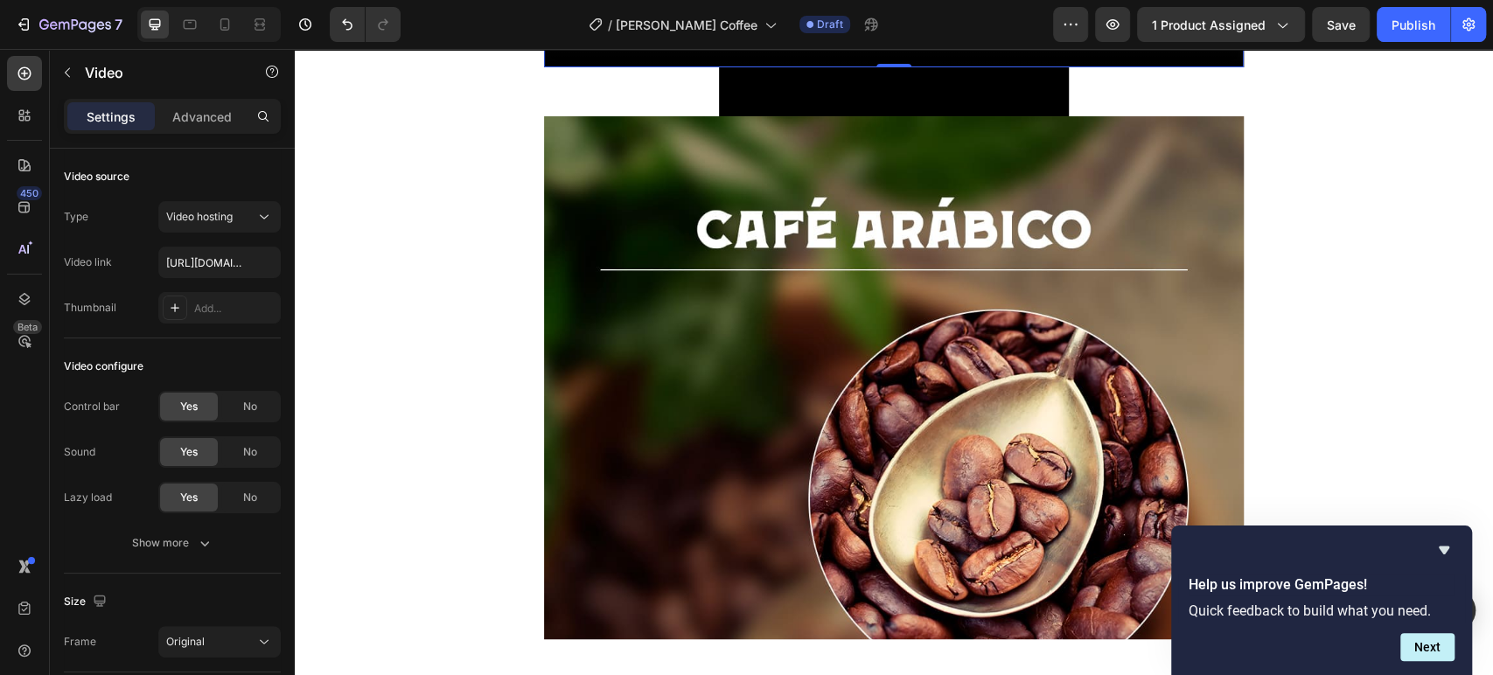
scroll to position [4299, 0]
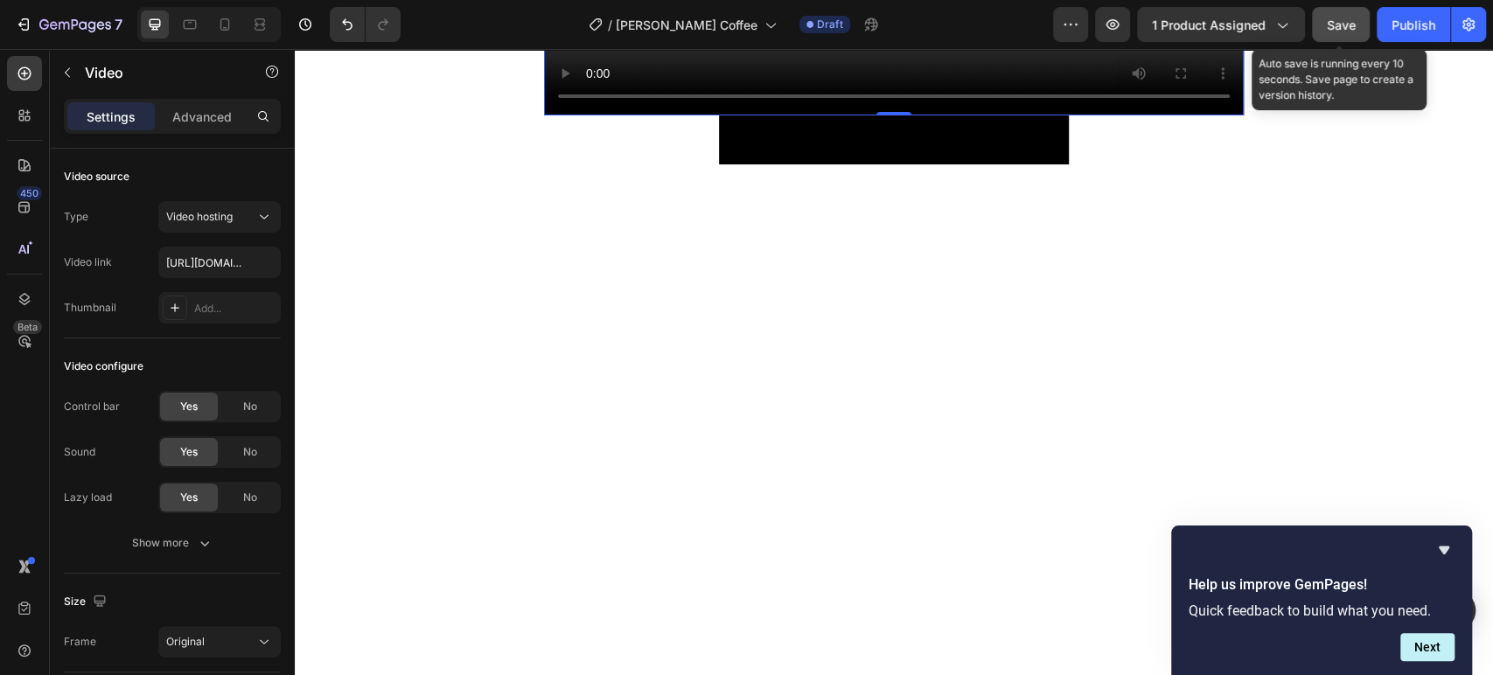
click at [1328, 22] on span "Save" at bounding box center [1341, 24] width 29 height 15
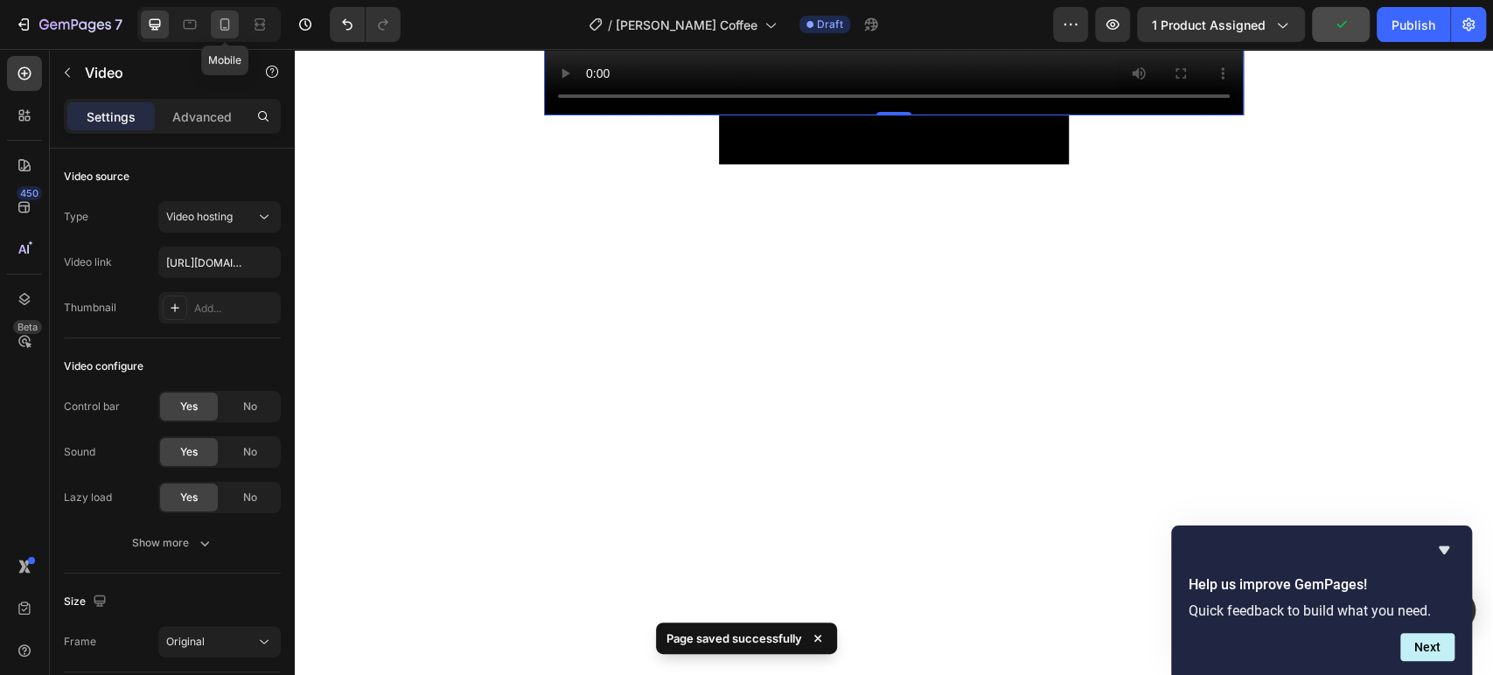
click at [227, 18] on icon at bounding box center [224, 24] width 17 height 17
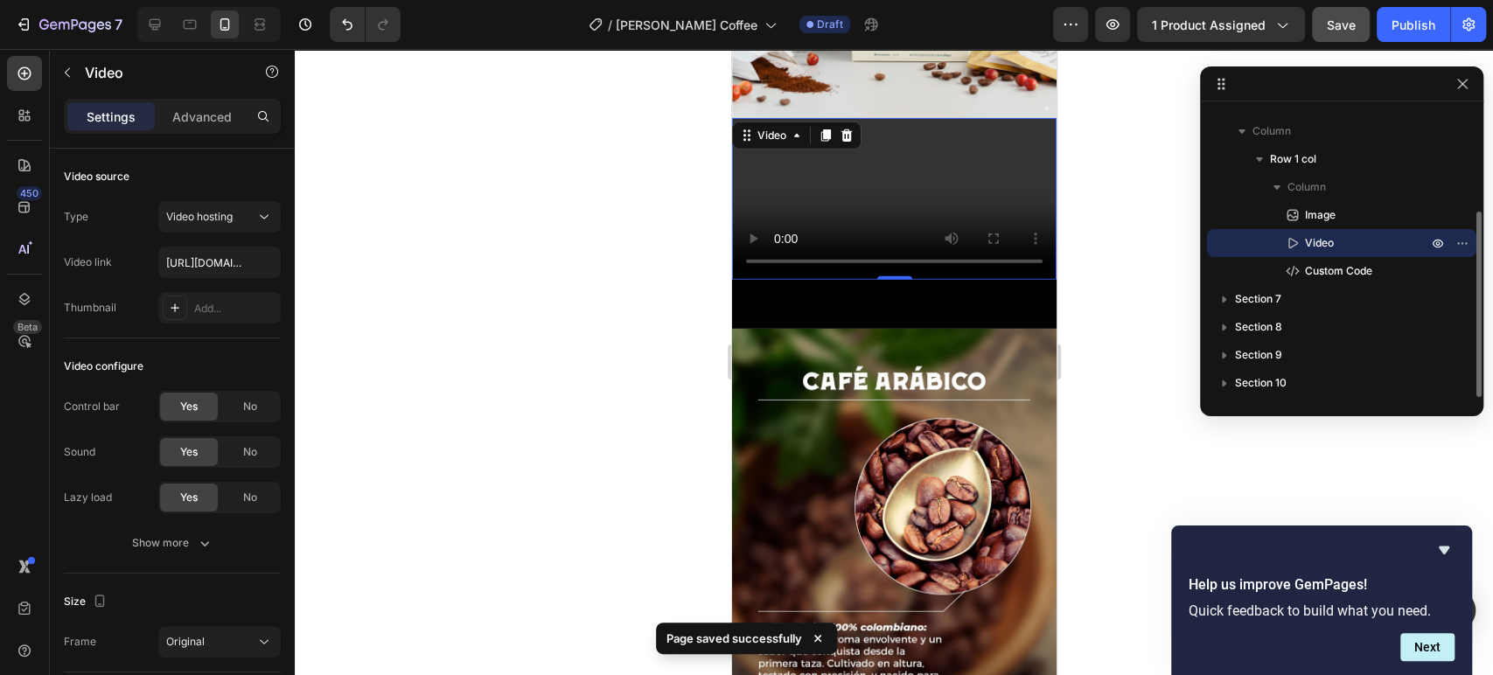
scroll to position [3651, 0]
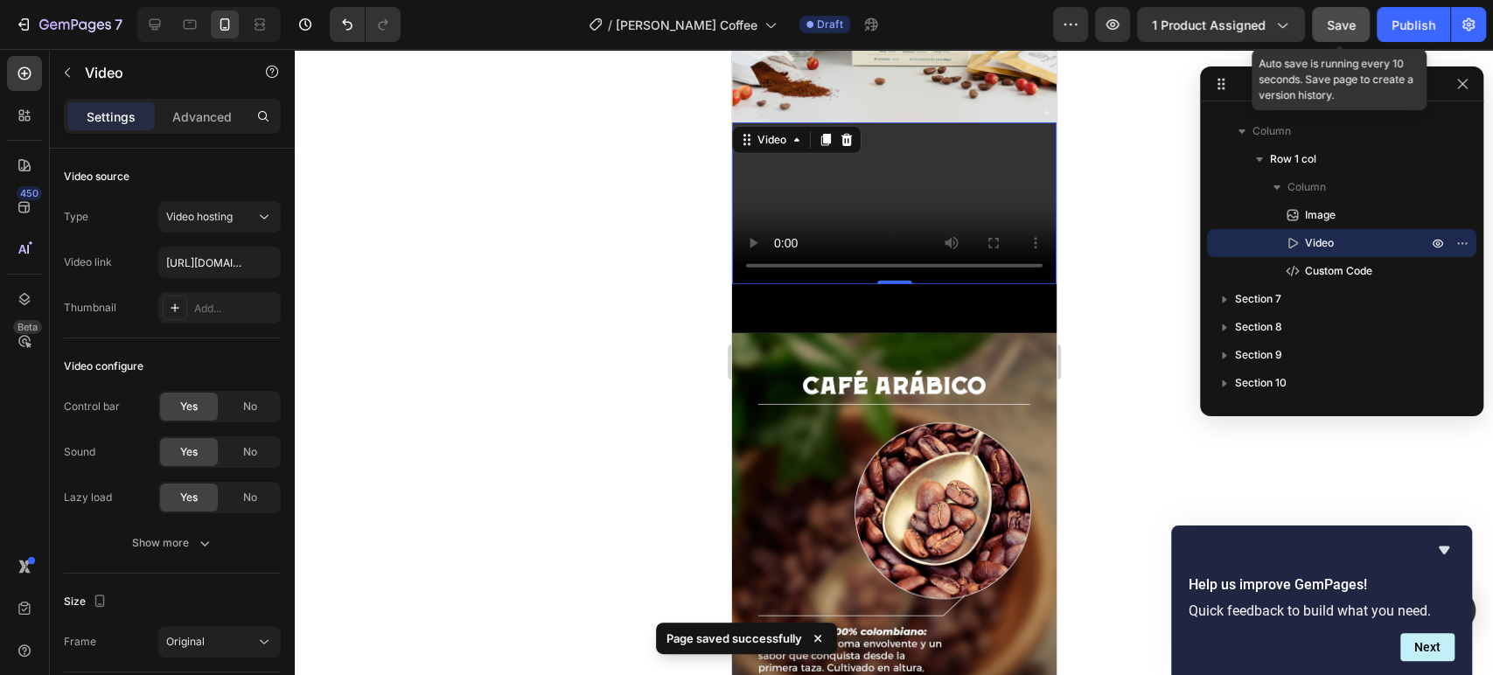
click at [1333, 26] on span "Save" at bounding box center [1341, 24] width 29 height 15
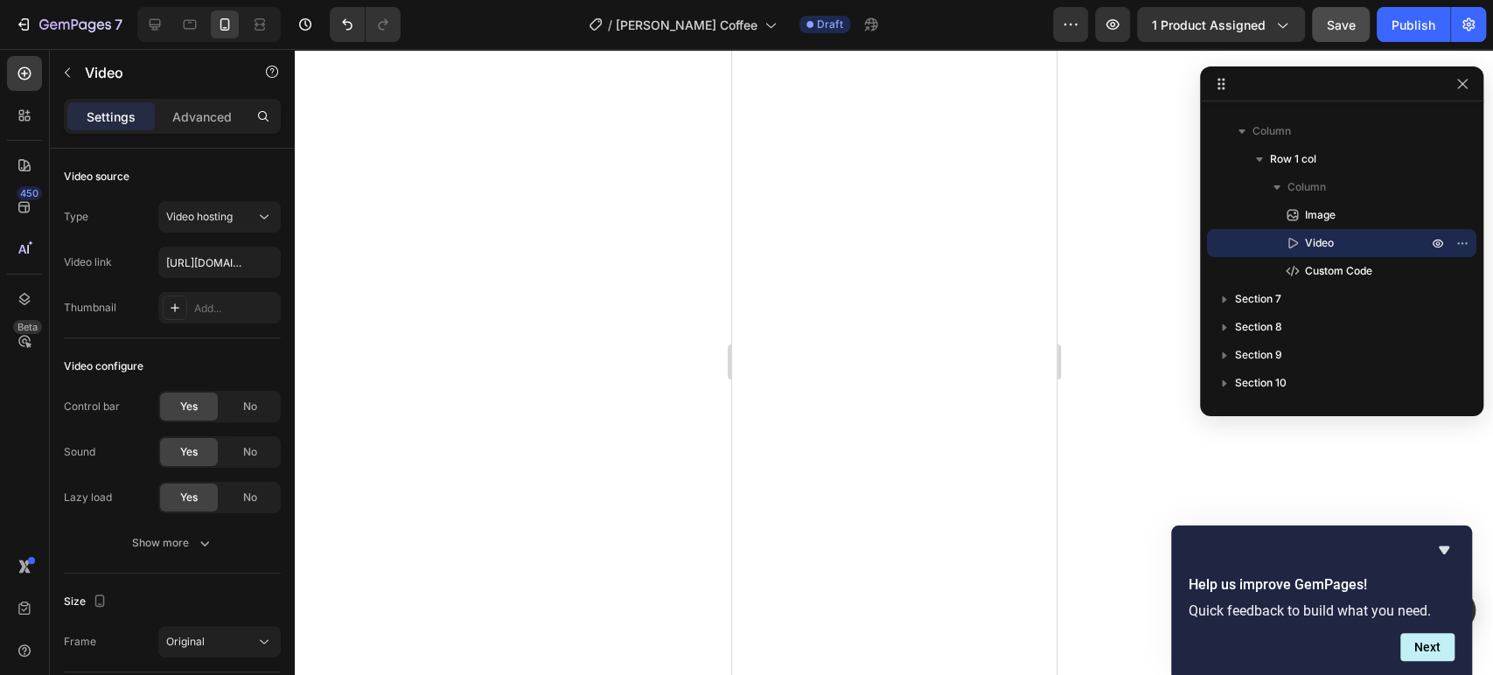
scroll to position [52, 0]
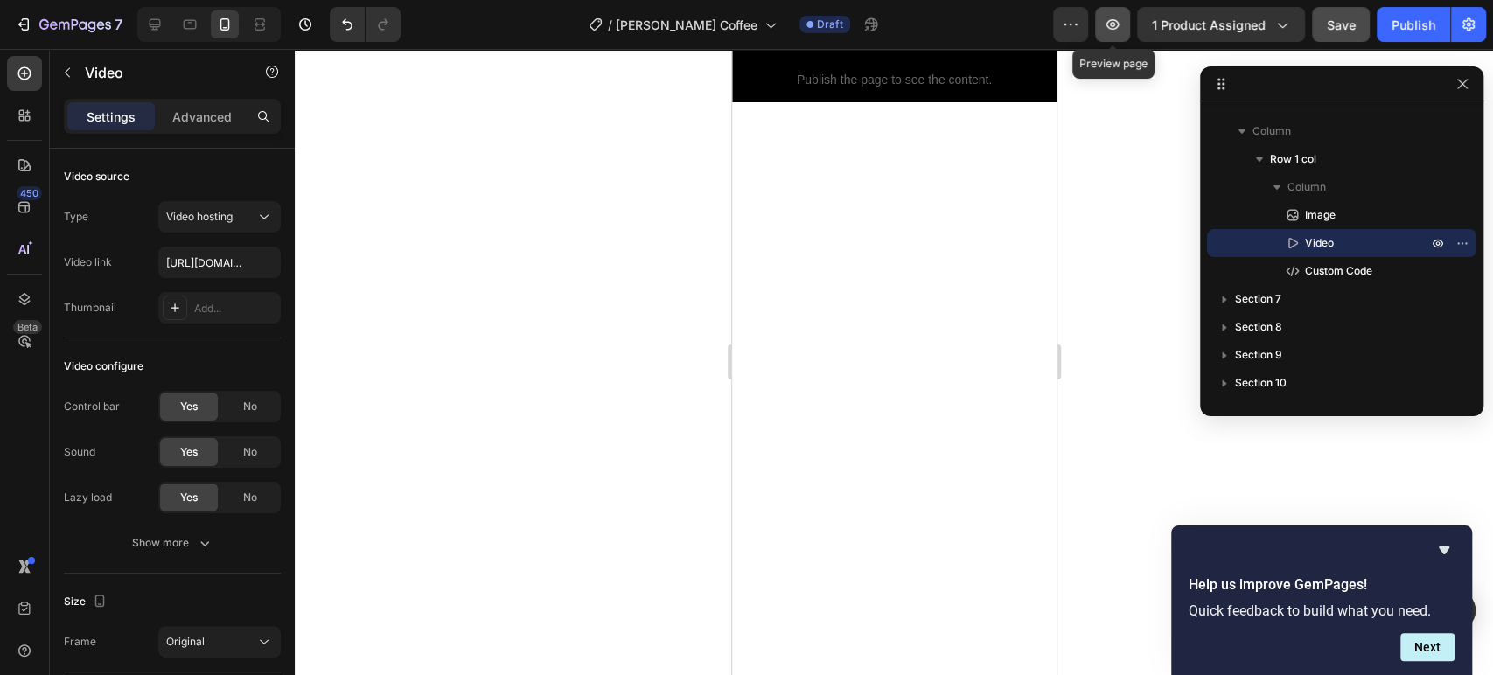
click at [1123, 14] on button "button" at bounding box center [1112, 24] width 35 height 35
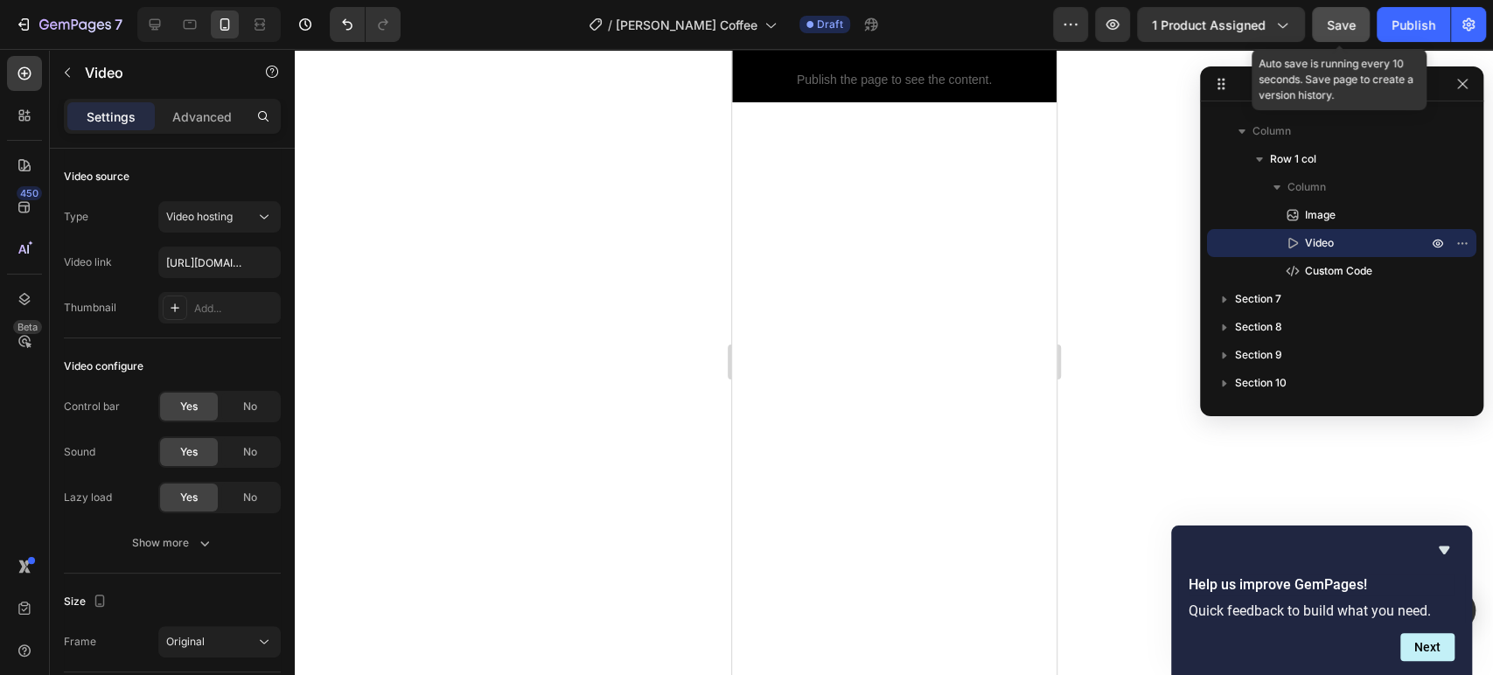
click at [1343, 27] on span "Save" at bounding box center [1341, 24] width 29 height 15
